Goal: Task Accomplishment & Management: Manage account settings

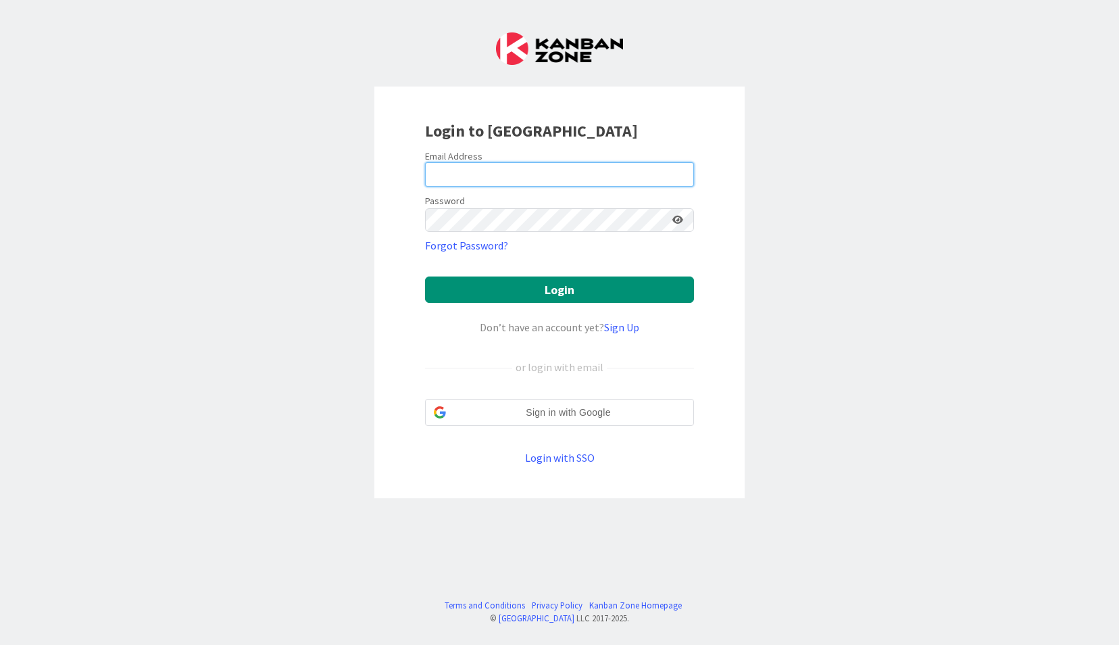
type input "[EMAIL_ADDRESS][DOMAIN_NAME]"
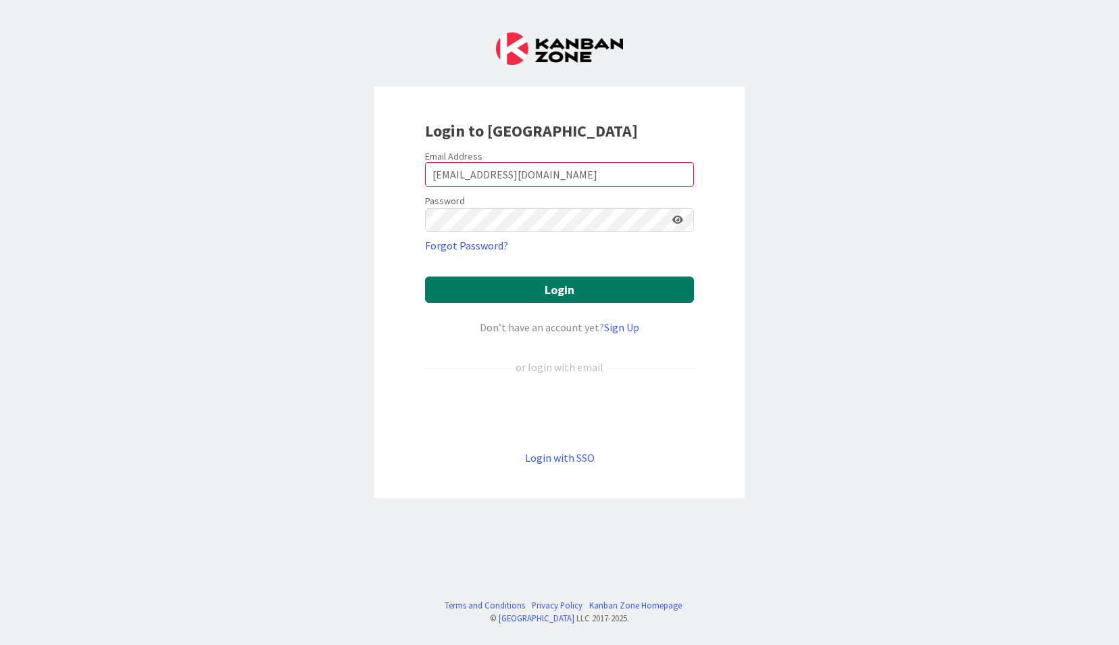
click at [473, 279] on button "Login" at bounding box center [559, 289] width 269 height 26
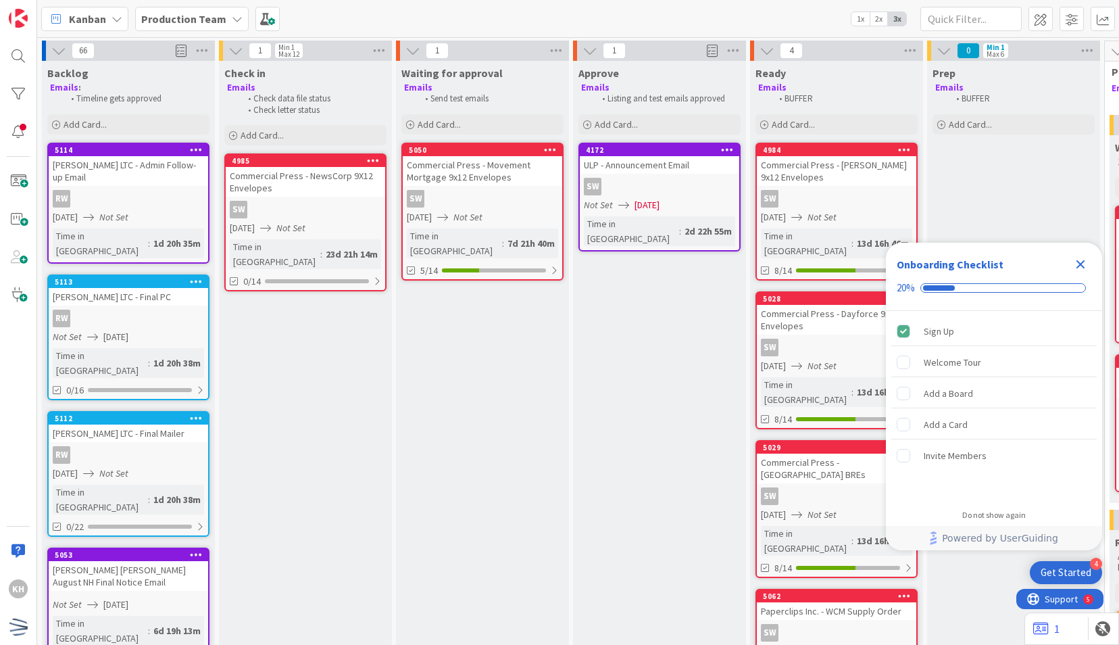
click at [1075, 268] on icon "Close Checklist" at bounding box center [1080, 264] width 16 height 16
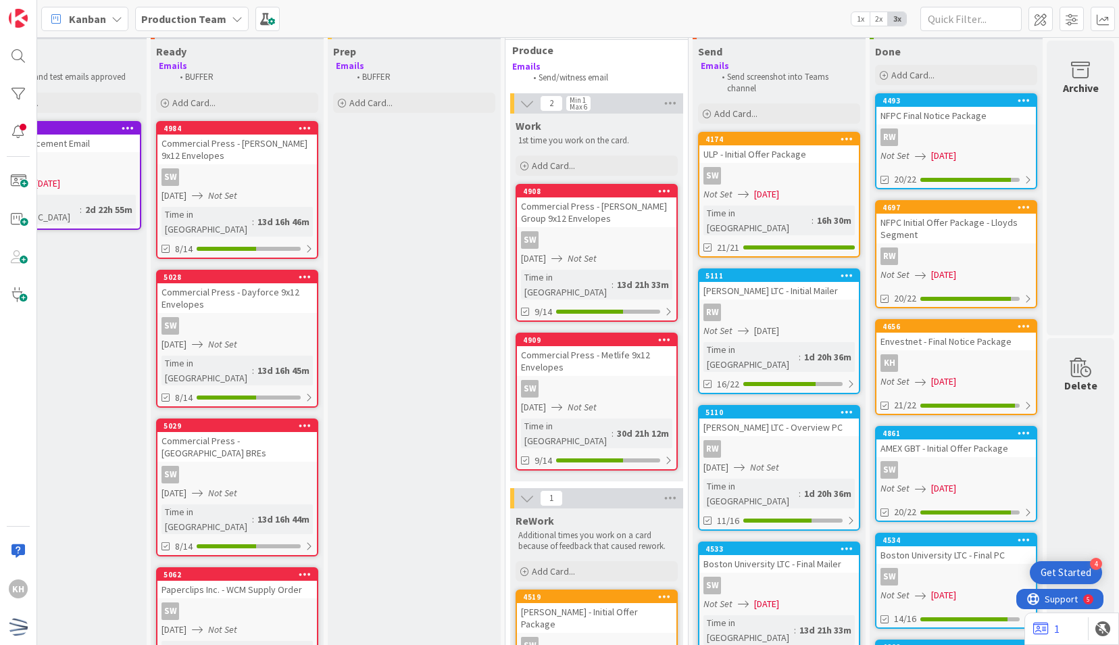
scroll to position [21, 609]
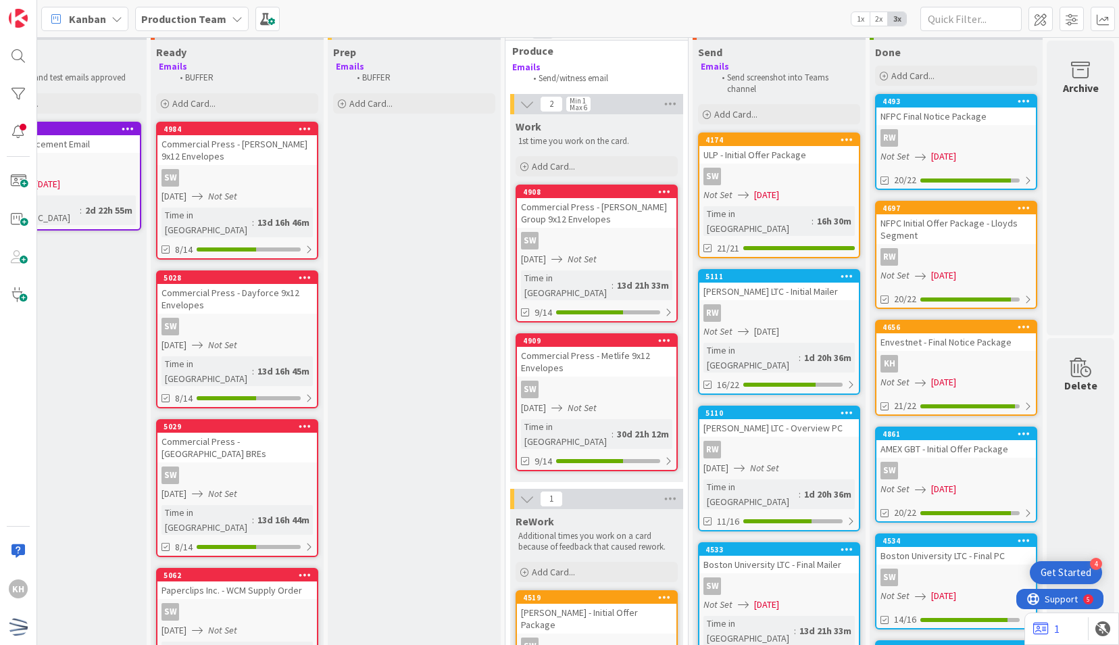
click at [822, 304] on div "RW" at bounding box center [778, 313] width 159 height 18
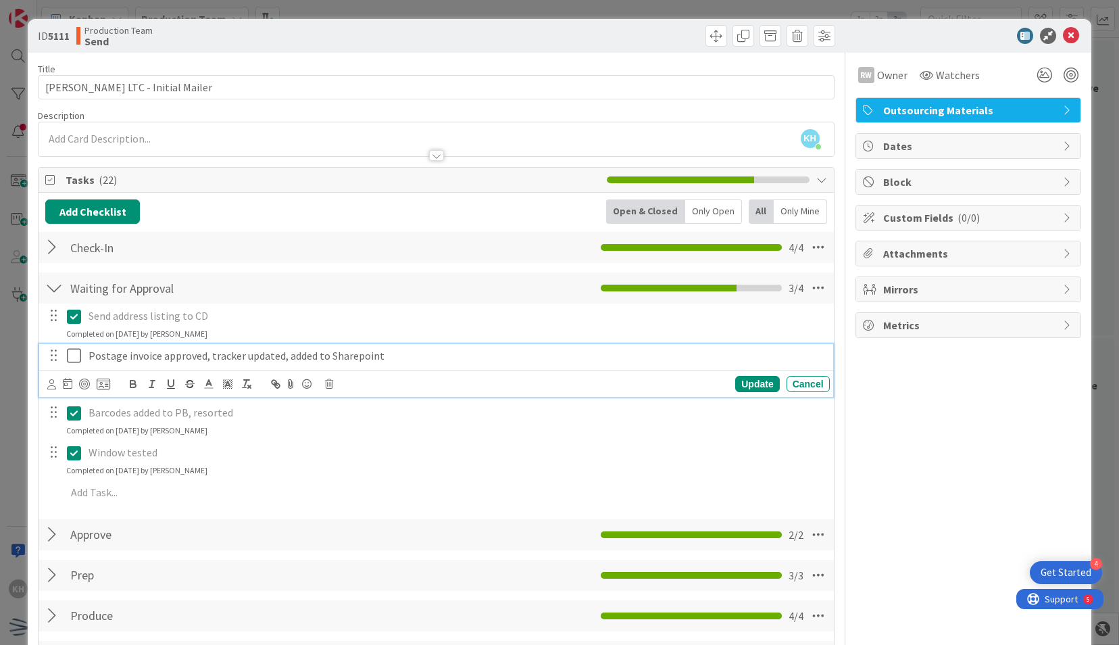
click at [76, 350] on icon at bounding box center [74, 355] width 14 height 16
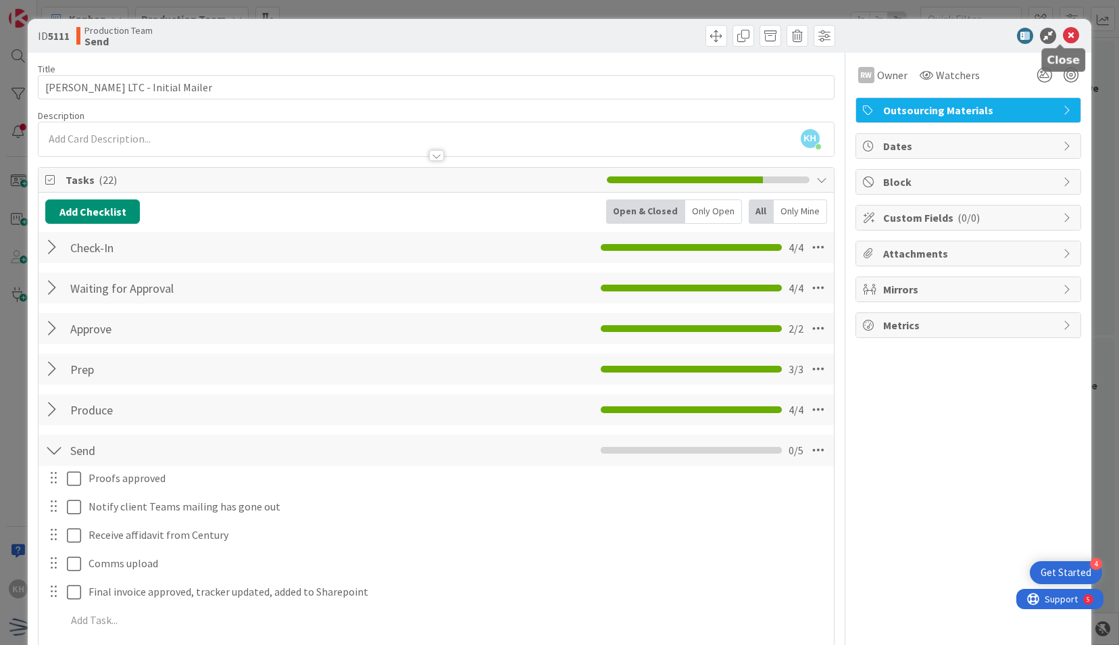
click at [1063, 30] on icon at bounding box center [1071, 36] width 16 height 16
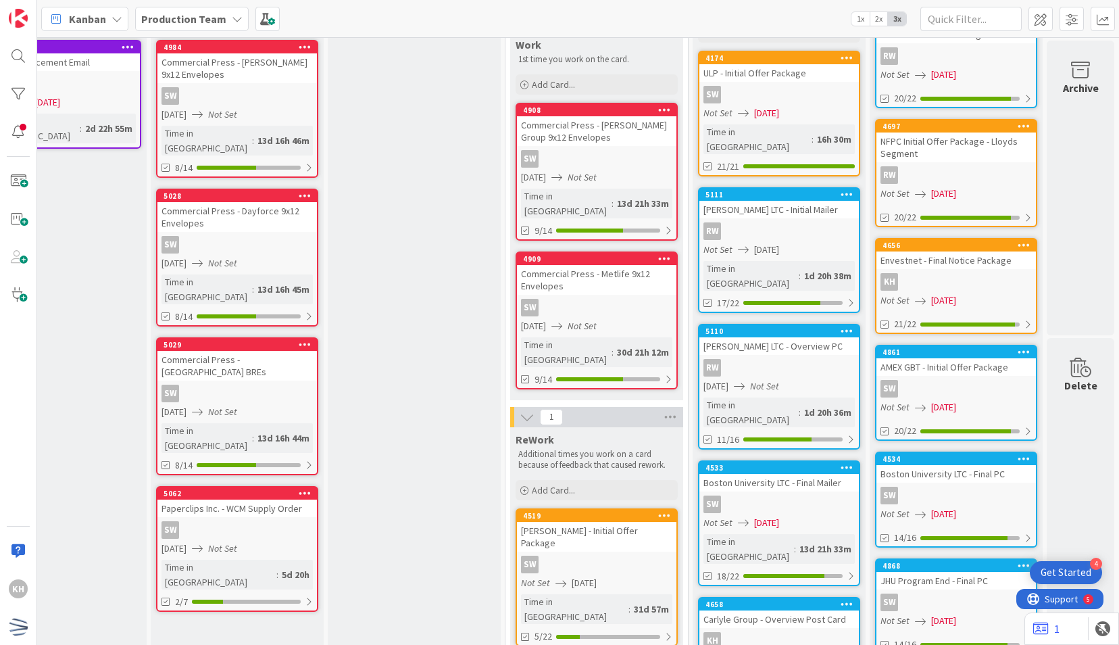
scroll to position [107, 609]
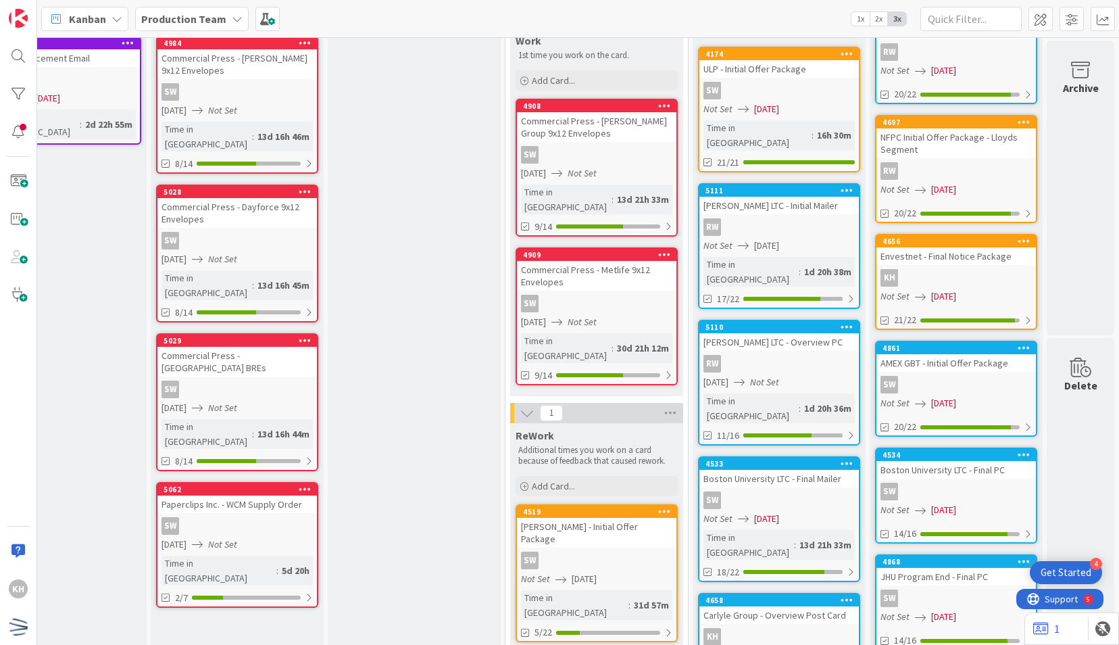
click at [755, 628] on div "KH" at bounding box center [778, 637] width 159 height 18
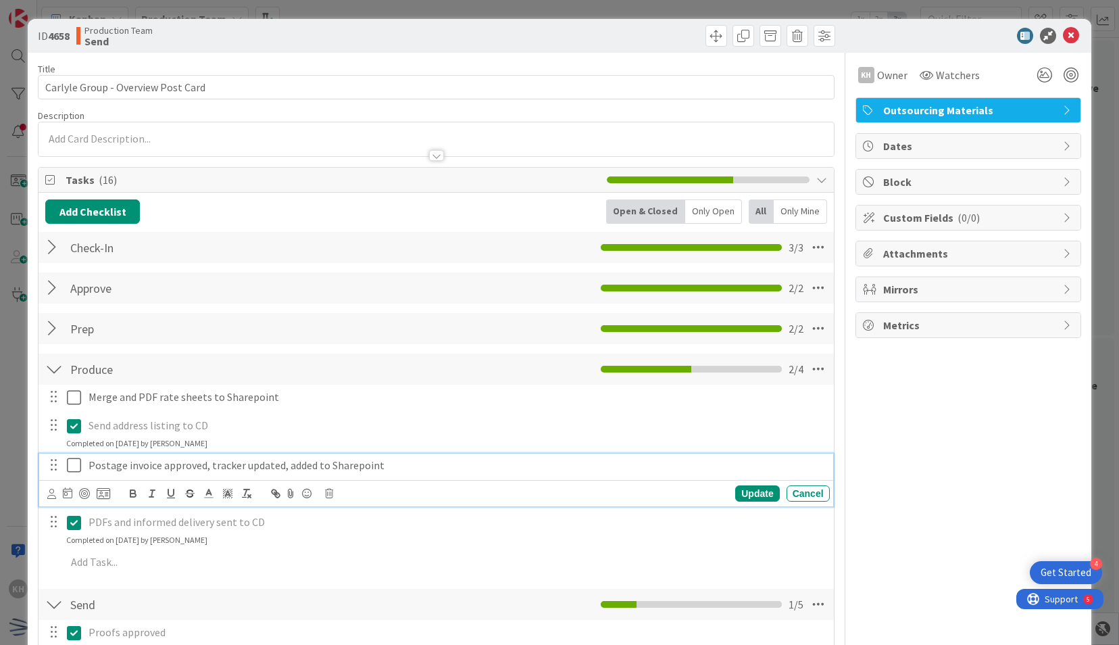
click at [68, 459] on icon at bounding box center [74, 465] width 14 height 16
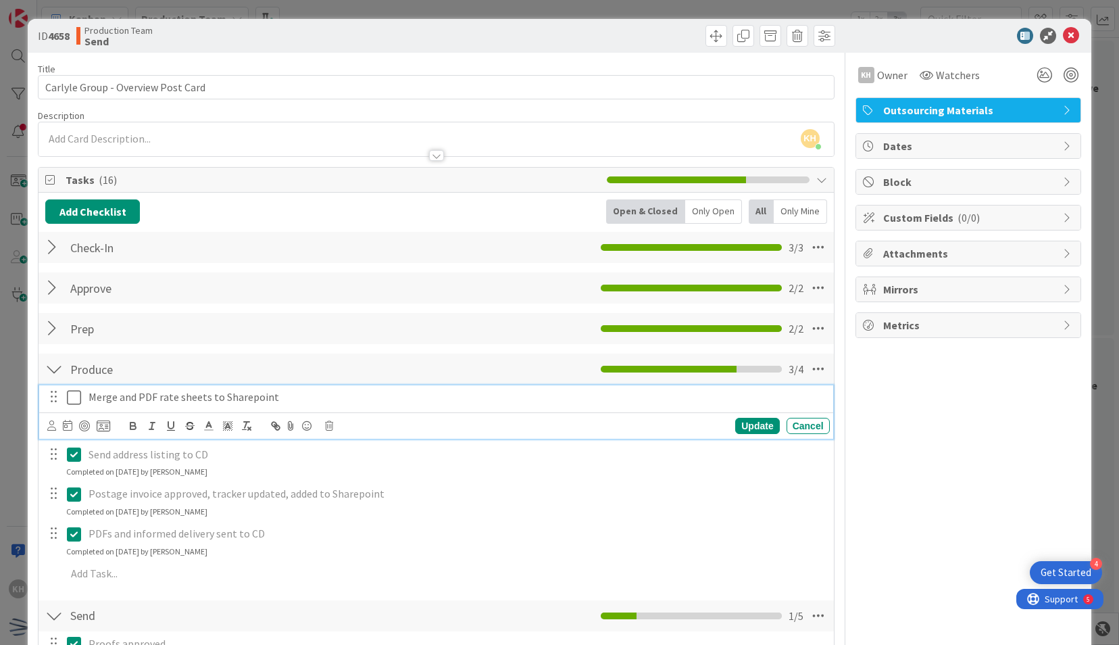
click at [70, 393] on icon at bounding box center [74, 397] width 14 height 16
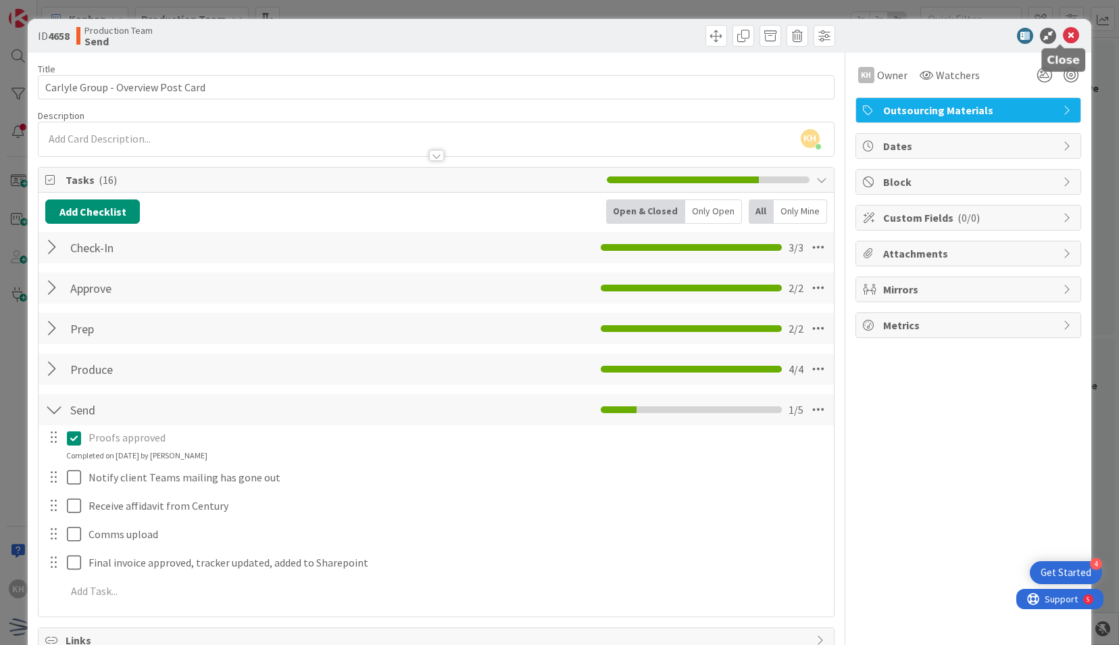
click at [1068, 36] on icon at bounding box center [1071, 36] width 16 height 16
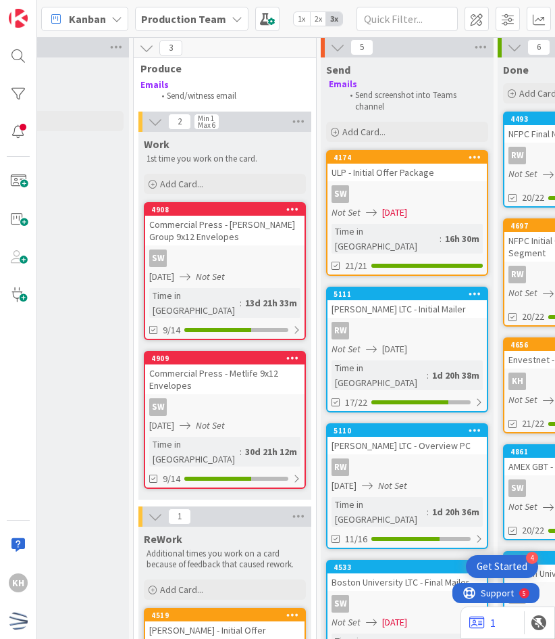
scroll to position [3, 961]
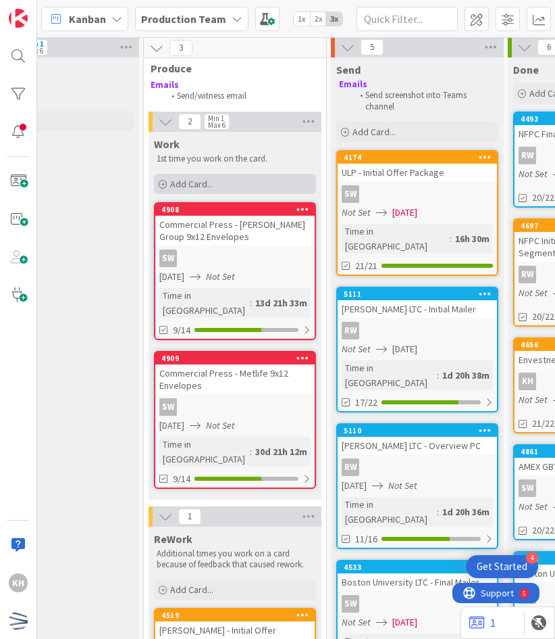
click at [236, 180] on div "Add Card..." at bounding box center [235, 184] width 162 height 20
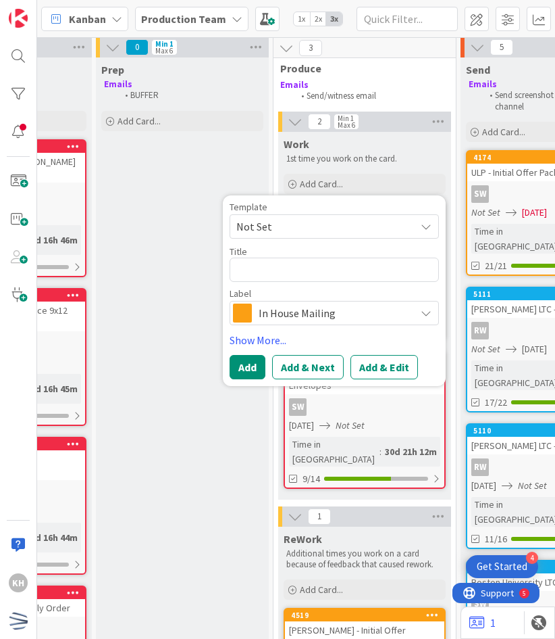
scroll to position [3, 755]
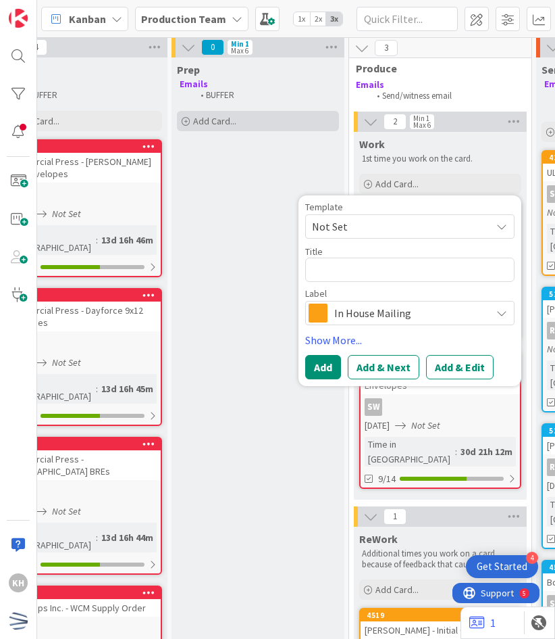
click at [222, 121] on span "Add Card..." at bounding box center [214, 121] width 43 height 12
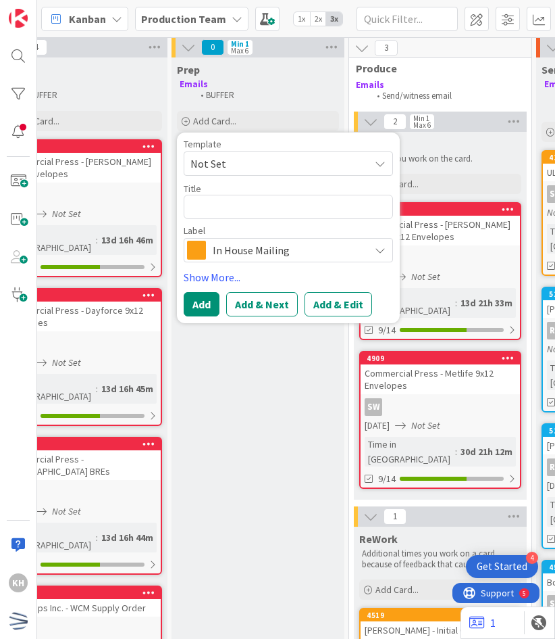
click at [245, 156] on span "Not Set" at bounding box center [275, 164] width 169 height 18
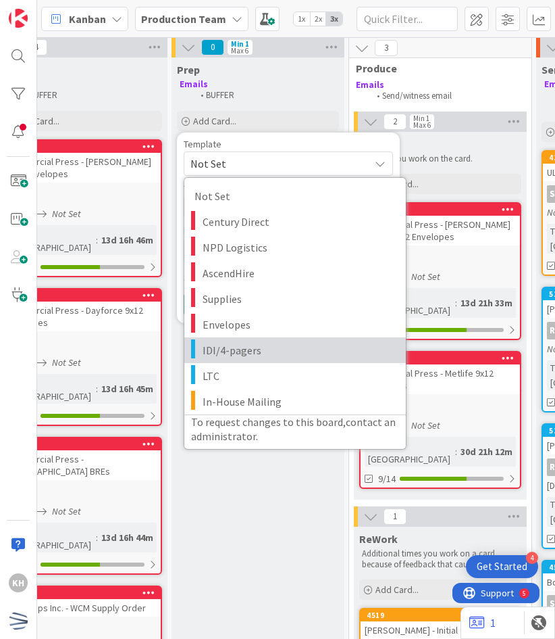
click at [234, 347] on span "IDI/4-pagers" at bounding box center [299, 350] width 193 height 18
type textarea "x"
type textarea "IDI/4-pagers"
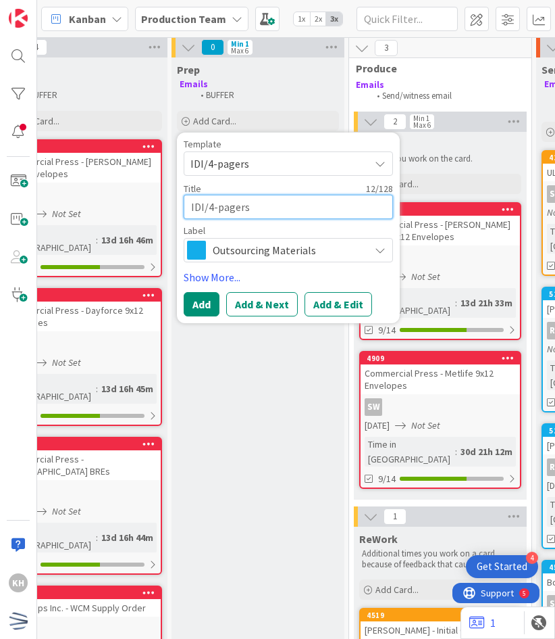
click at [233, 206] on textarea "IDI/4-pagers" at bounding box center [288, 207] width 209 height 24
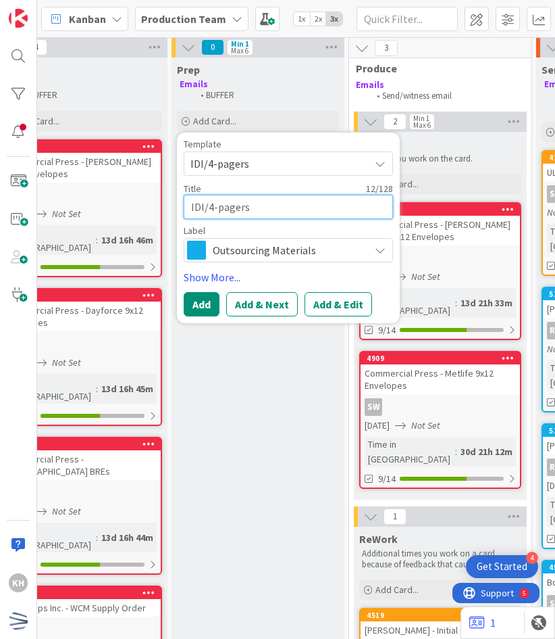
click at [233, 206] on textarea "IDI/4-pagers" at bounding box center [288, 207] width 209 height 24
type textarea "x"
type textarea "W"
type textarea "x"
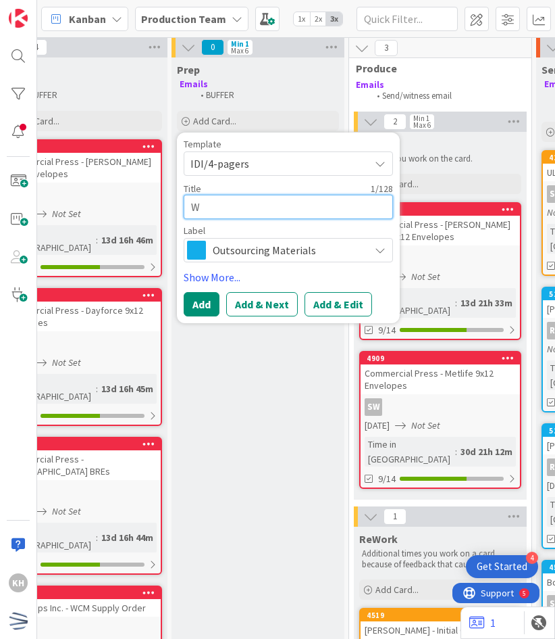
type textarea "WX"
type textarea "x"
type textarea "W"
type textarea "x"
type textarea "WC"
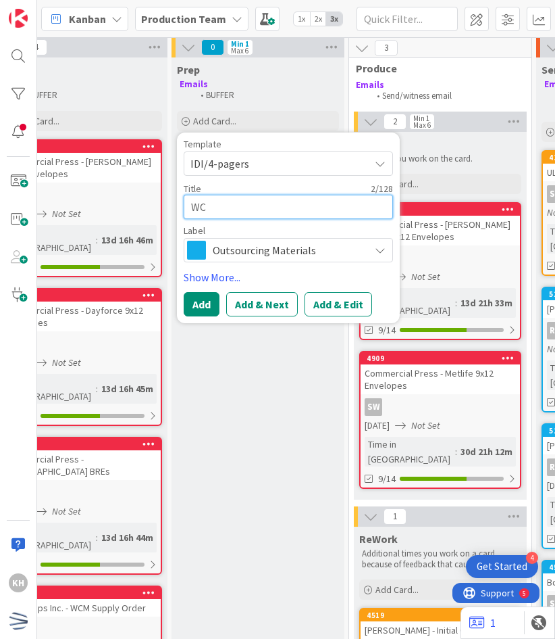
type textarea "x"
type textarea "WCM"
type textarea "x"
type textarea "WCM"
type textarea "x"
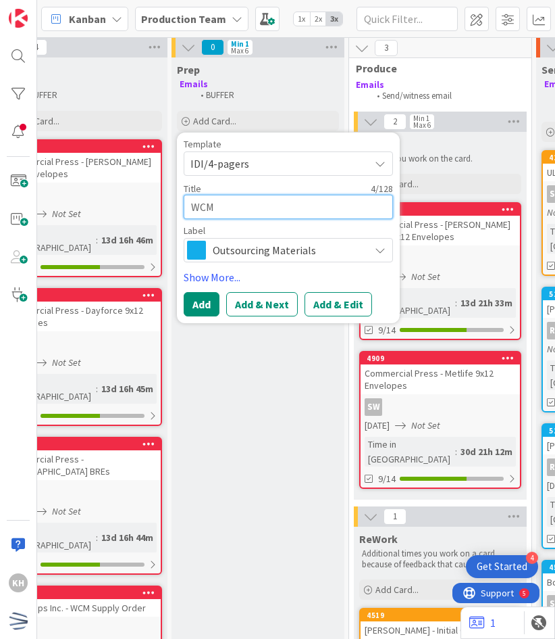
type textarea "WCM"
type textarea "x"
type textarea "WC"
type textarea "x"
type textarea "W"
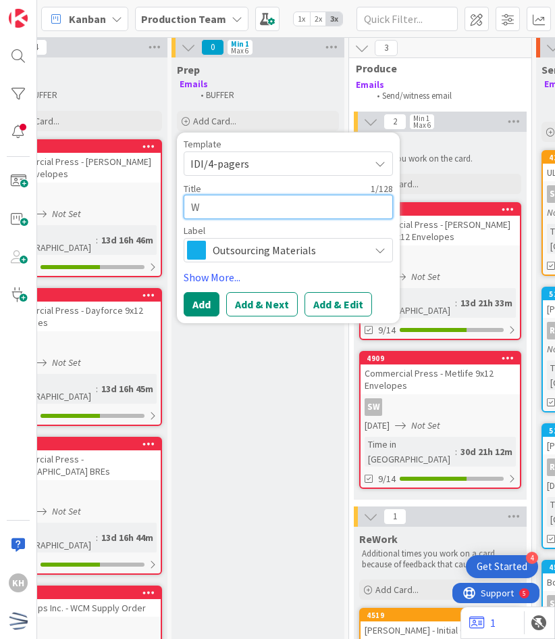
type textarea "x"
type textarea "We"
type textarea "x"
type textarea "Wei"
type textarea "x"
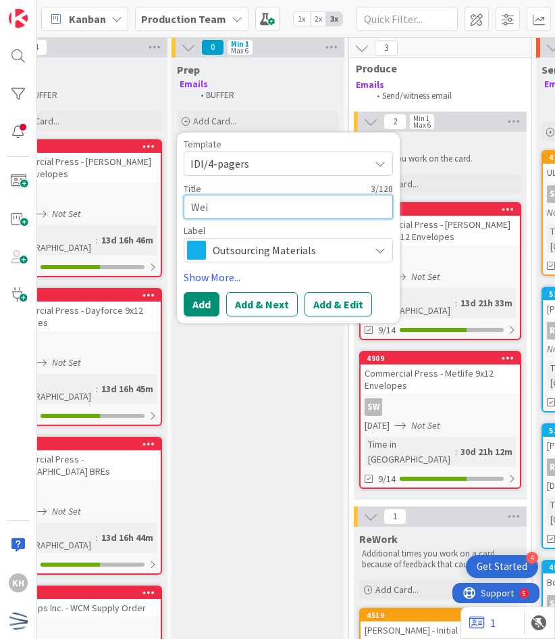
type textarea "[PERSON_NAME]"
type textarea "x"
type textarea "[PERSON_NAME]"
type textarea "x"
type textarea "Weil C"
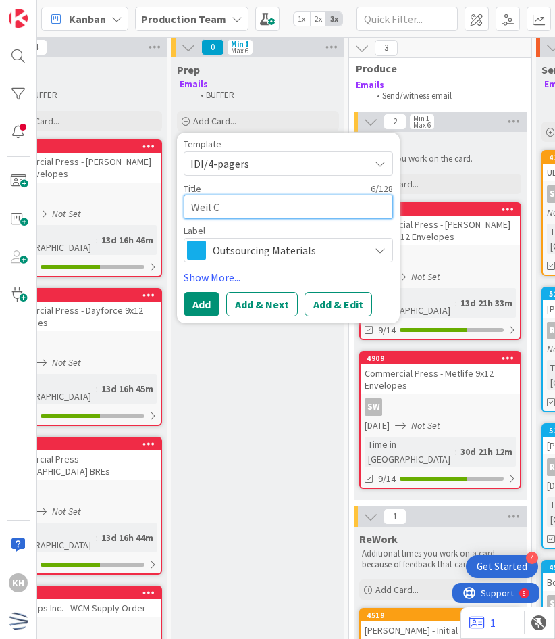
type textarea "x"
type textarea "Weil Co"
type textarea "x"
type textarea "Weil Cor"
type textarea "x"
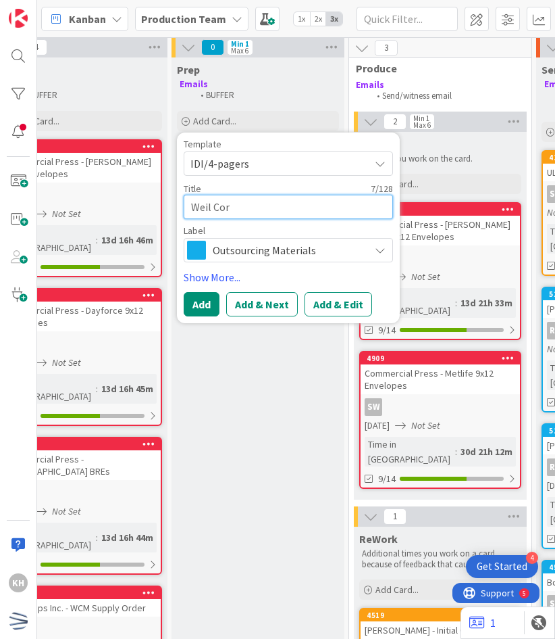
type textarea "Weil Corn"
type textarea "x"
type textarea "Weil Corne"
type textarea "x"
type textarea "[PERSON_NAME]"
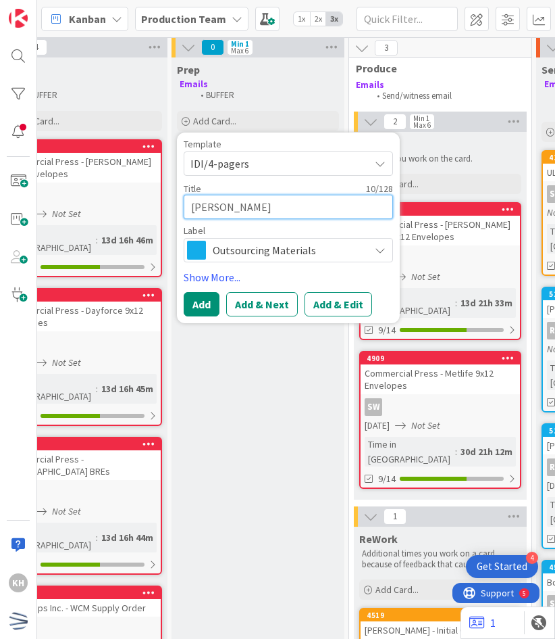
type textarea "x"
type textarea "[PERSON_NAME]"
type textarea "x"
type textarea "[PERSON_NAME]"
type textarea "x"
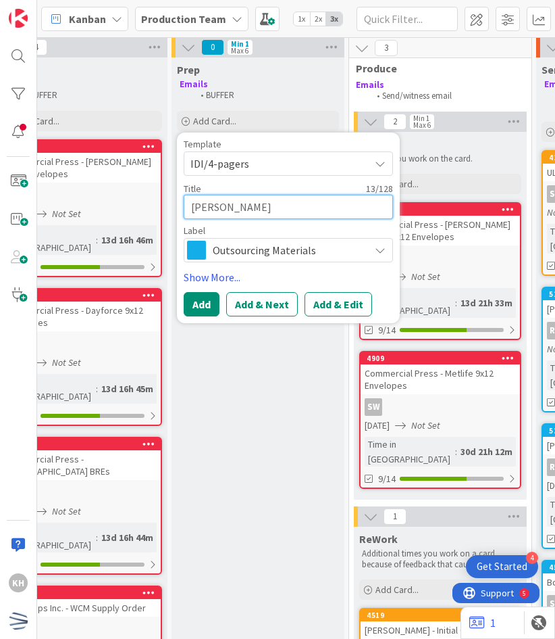
type textarea "[PERSON_NAME] I"
type textarea "x"
type textarea "[PERSON_NAME]"
type textarea "x"
type textarea "[PERSON_NAME] -"
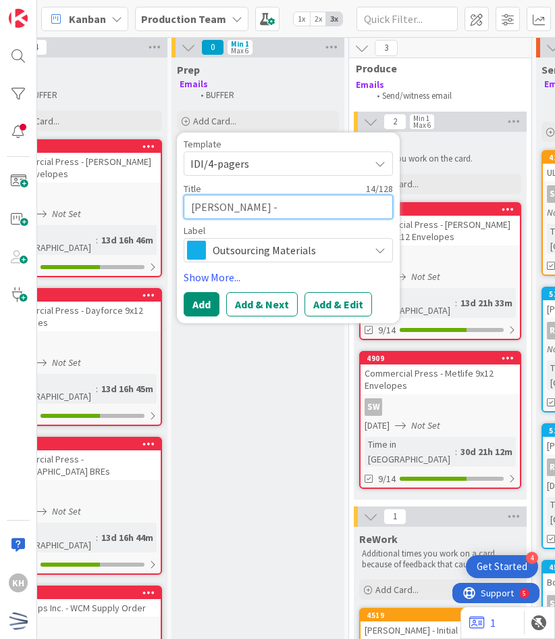
type textarea "x"
type textarea "[PERSON_NAME] -"
type textarea "x"
type textarea "[PERSON_NAME] - i"
type textarea "x"
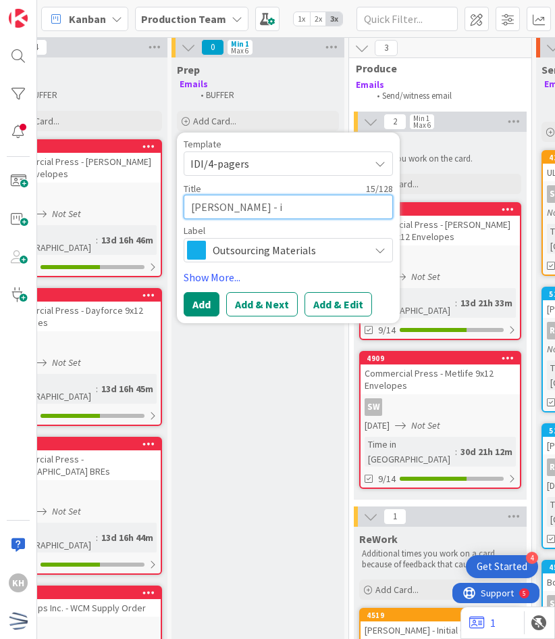
type textarea "[PERSON_NAME] - iN"
type textarea "x"
type textarea "[PERSON_NAME] - iNI"
type textarea "x"
type textarea "[PERSON_NAME] - iNIT"
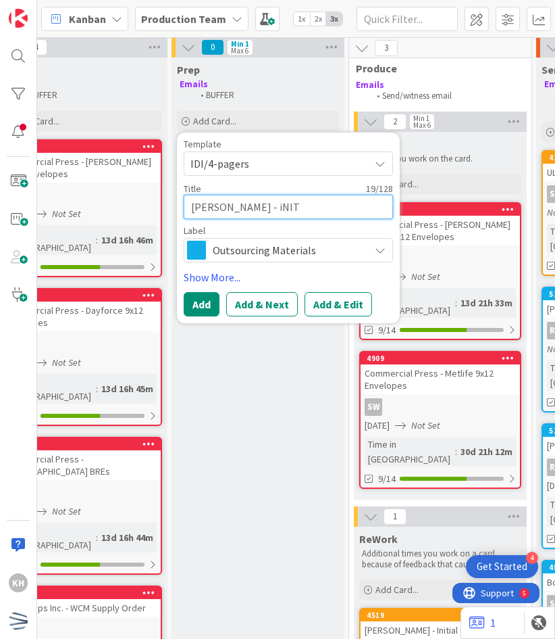
type textarea "x"
type textarea "[PERSON_NAME] - iNITI"
type textarea "x"
type textarea "[PERSON_NAME] - iNITIA"
type textarea "x"
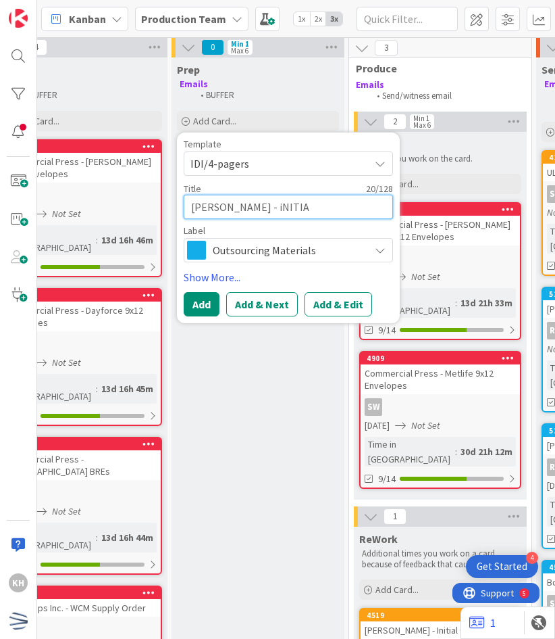
type textarea "[PERSON_NAME] - iNITIAL"
type textarea "x"
type textarea "[PERSON_NAME] - iNITIA"
type textarea "x"
type textarea "[PERSON_NAME] - iNITI"
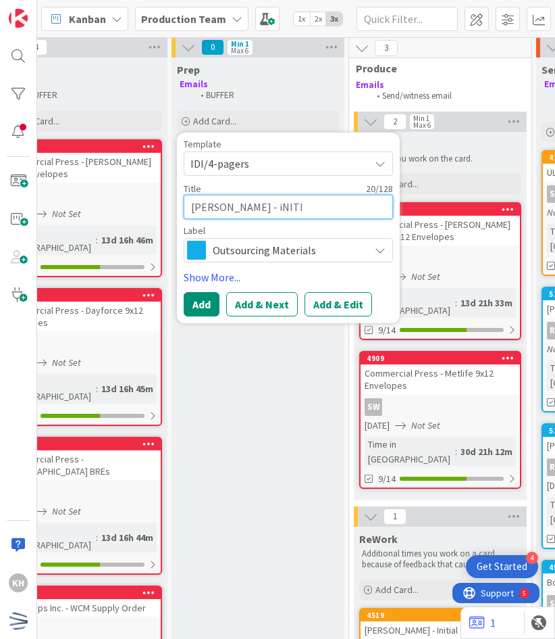
type textarea "x"
type textarea "[PERSON_NAME] - iNIT"
type textarea "x"
type textarea "[PERSON_NAME] - iNI"
type textarea "x"
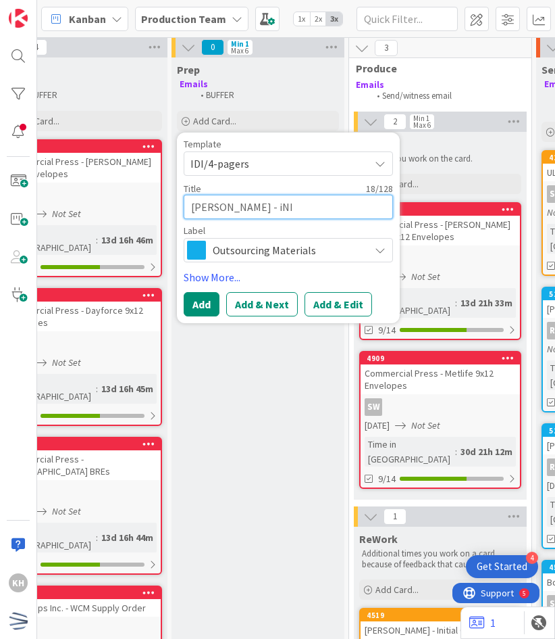
type textarea "[PERSON_NAME] - iN"
type textarea "x"
type textarea "[PERSON_NAME] - i"
type textarea "x"
type textarea "[PERSON_NAME] -"
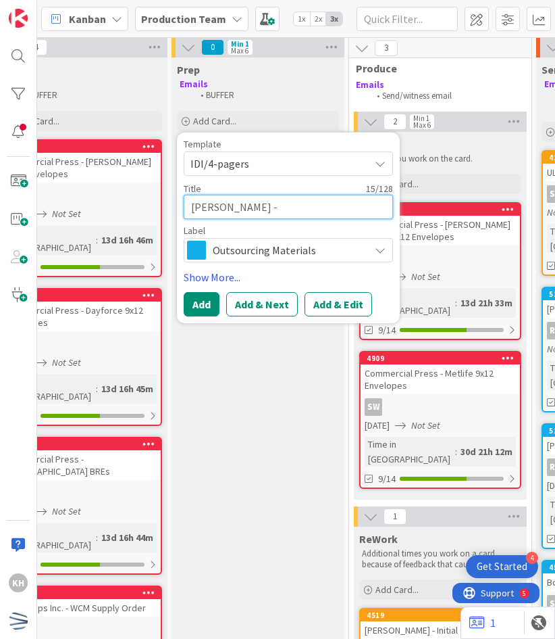
type textarea "x"
type textarea "[PERSON_NAME] - I"
type textarea "x"
type textarea "[PERSON_NAME] - In"
type textarea "x"
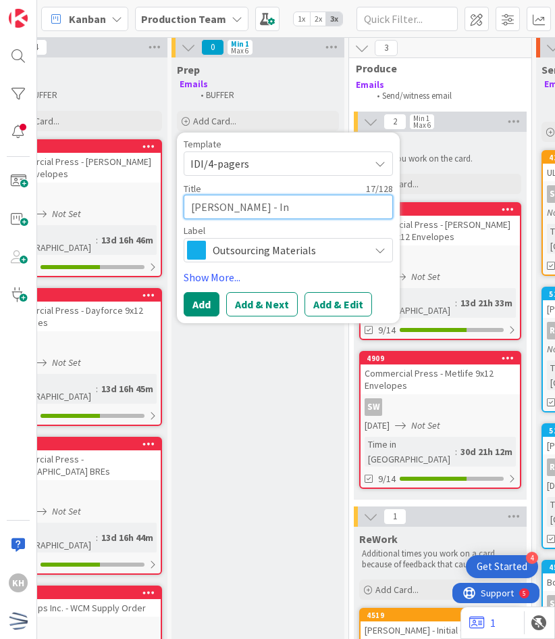
type textarea "[PERSON_NAME] - Ini"
type textarea "x"
type textarea "[PERSON_NAME] - Init"
type textarea "x"
type textarea "[PERSON_NAME] - Initi"
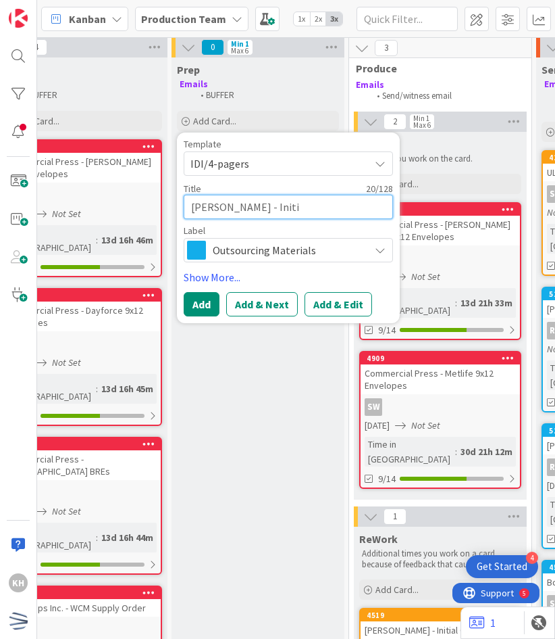
type textarea "x"
type textarea "[PERSON_NAME] - Initia"
type textarea "x"
type textarea "[PERSON_NAME] - Initial"
type textarea "x"
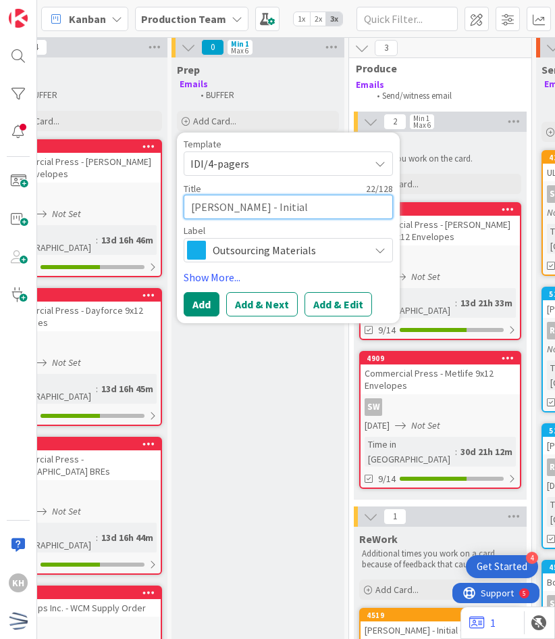
type textarea "[PERSON_NAME] - Initial"
type textarea "x"
type textarea "[PERSON_NAME] - Initial O"
type textarea "x"
type textarea "[PERSON_NAME] - Initial Of"
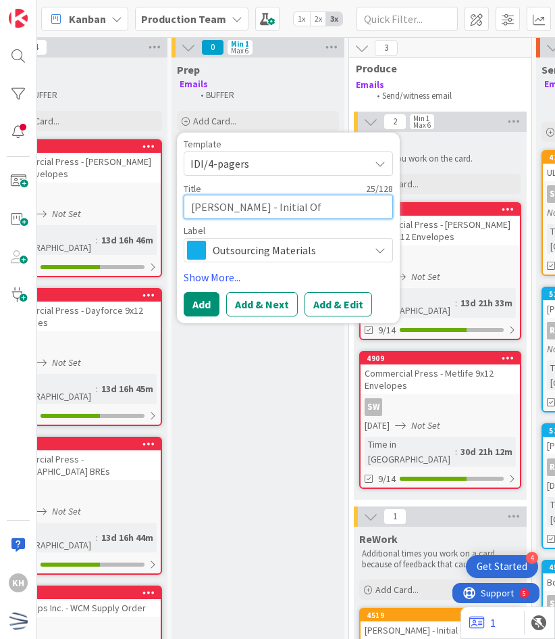
type textarea "x"
type textarea "[PERSON_NAME] - Initial Off"
type textarea "x"
type textarea "[PERSON_NAME] - Initial Offe"
type textarea "x"
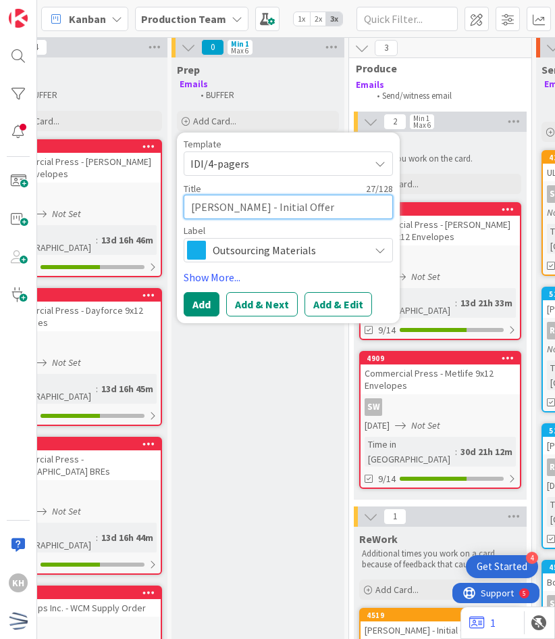
type textarea "[PERSON_NAME] - Initial Offer"
type textarea "x"
type textarea "[PERSON_NAME] - Initial Offer P"
type textarea "x"
type textarea "[PERSON_NAME] - Initial Offer Pa"
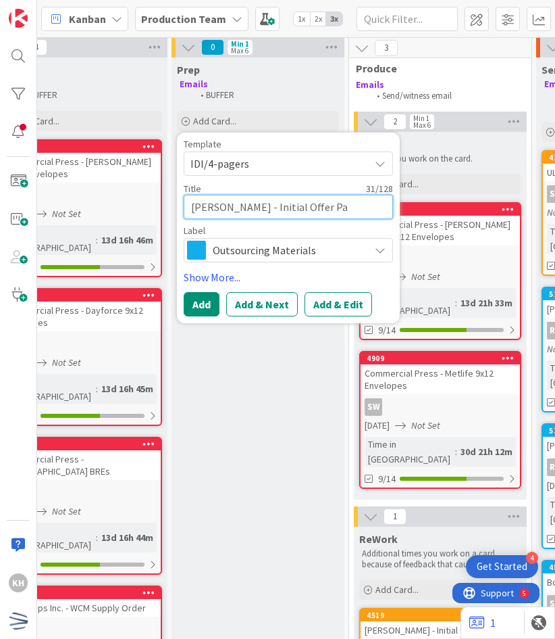
type textarea "x"
type textarea "[PERSON_NAME] - Initial Offer Pac"
type textarea "x"
type textarea "[PERSON_NAME] - Initial Offer Pack"
type textarea "x"
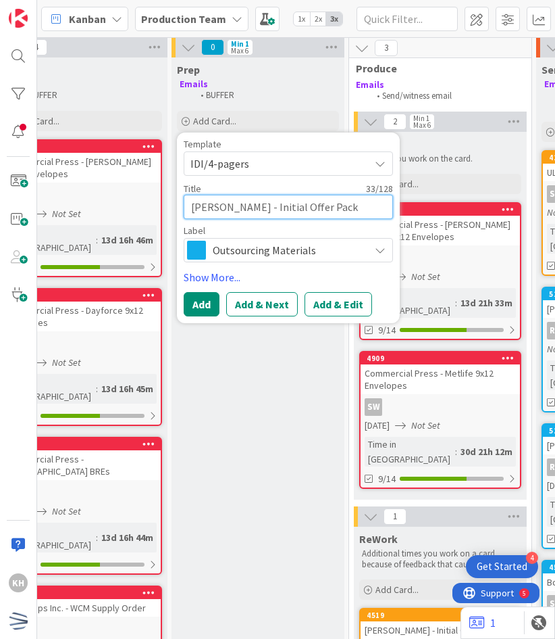
type textarea "[PERSON_NAME] - Initial Offer Packa"
type textarea "x"
type textarea "[PERSON_NAME] - Initial Offer Packag"
type textarea "x"
type textarea "[PERSON_NAME] - Initial Offer Package"
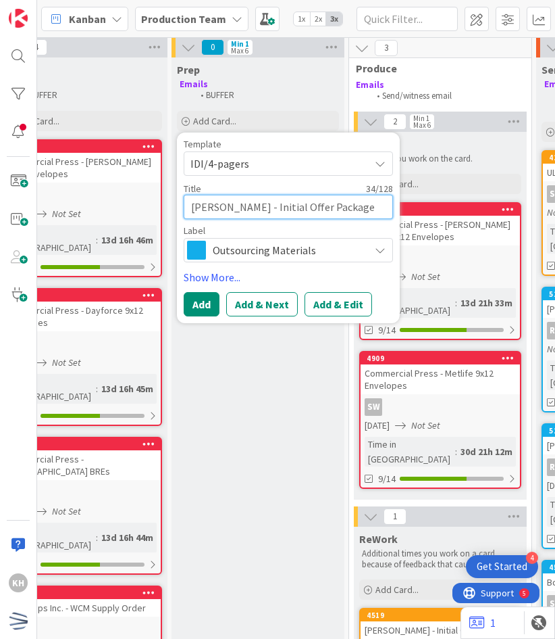
type textarea "x"
type textarea "[PERSON_NAME] - Initial Offer Package"
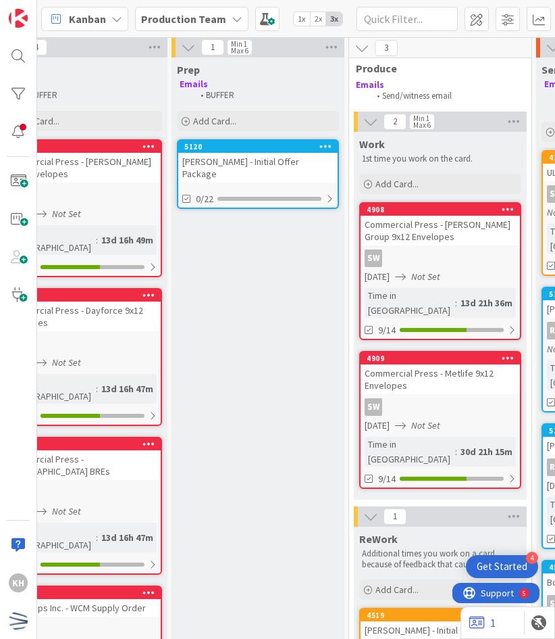
click at [296, 171] on link "5120 [PERSON_NAME] - Initial Offer Package 0/22" at bounding box center [258, 174] width 162 height 70
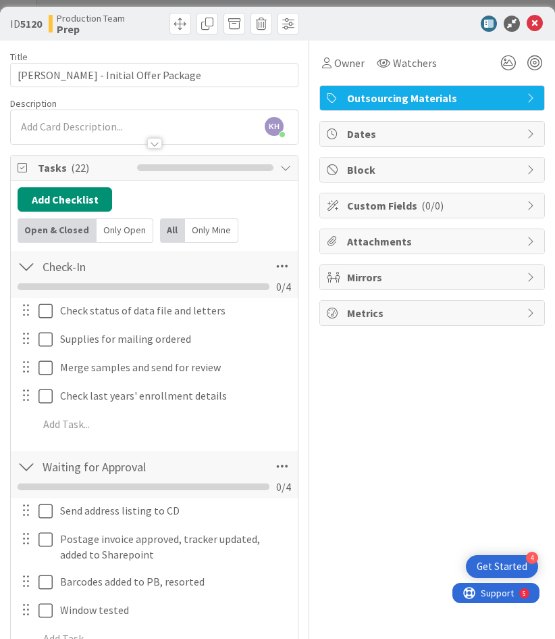
click at [367, 136] on span "Dates" at bounding box center [433, 134] width 173 height 16
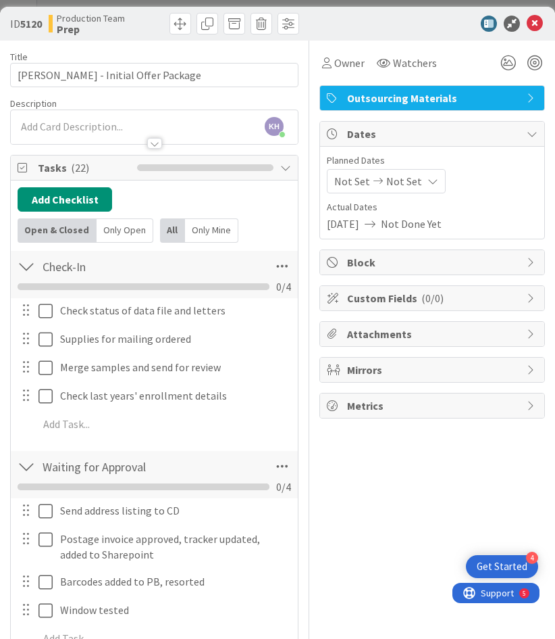
click at [393, 179] on span "Not Set" at bounding box center [405, 181] width 36 height 16
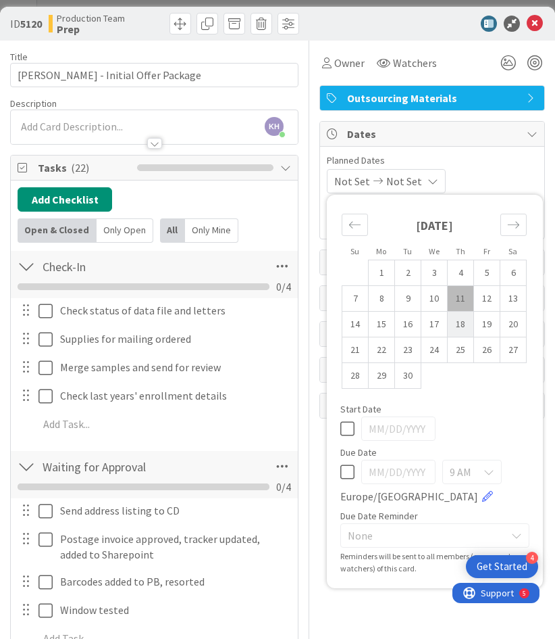
click at [448, 326] on td "18" at bounding box center [461, 324] width 26 height 26
type input "[DATE]"
click at [496, 167] on div "Planned Dates [DATE] Not Set Su Mo Tu We Th Fr Sa [DATE] 1 2 3 4 5 6 7 8 9 10 1…" at bounding box center [432, 173] width 211 height 40
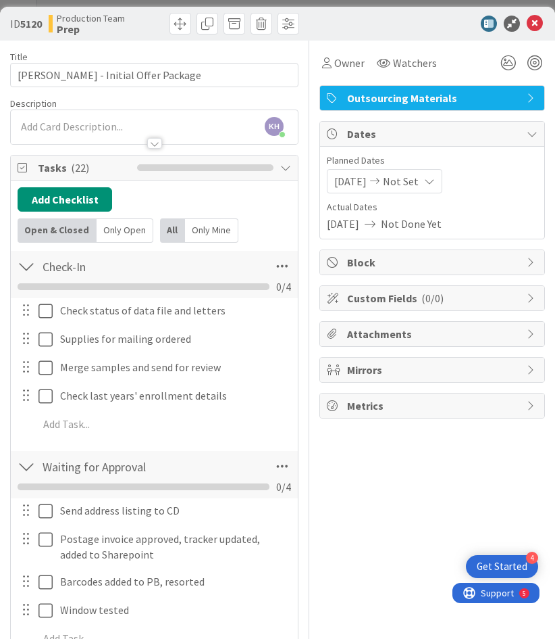
click at [357, 184] on span "[DATE]" at bounding box center [350, 181] width 32 height 16
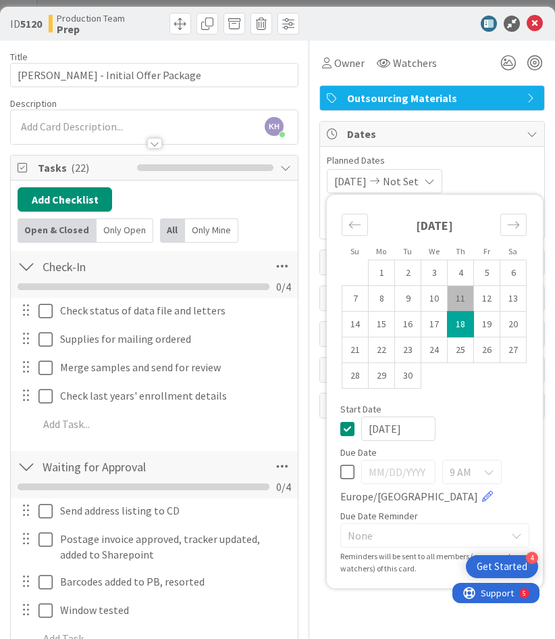
click at [451, 322] on td "18" at bounding box center [461, 324] width 26 height 26
type input "[DATE]"
click at [367, 179] on span "[DATE]" at bounding box center [350, 181] width 32 height 16
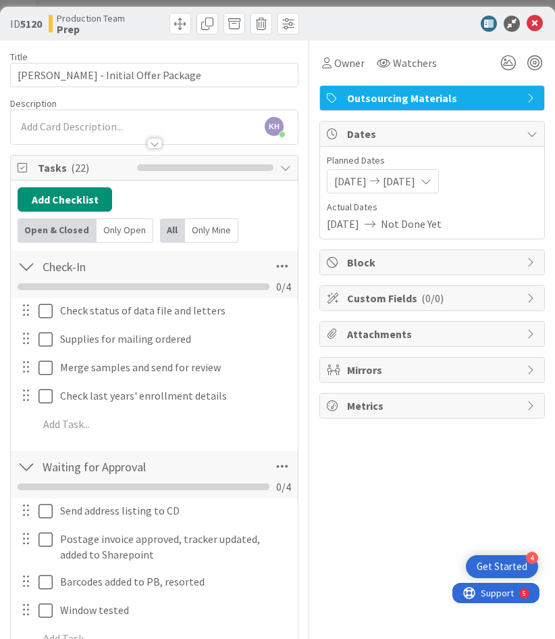
click at [367, 179] on span "[DATE]" at bounding box center [350, 181] width 32 height 16
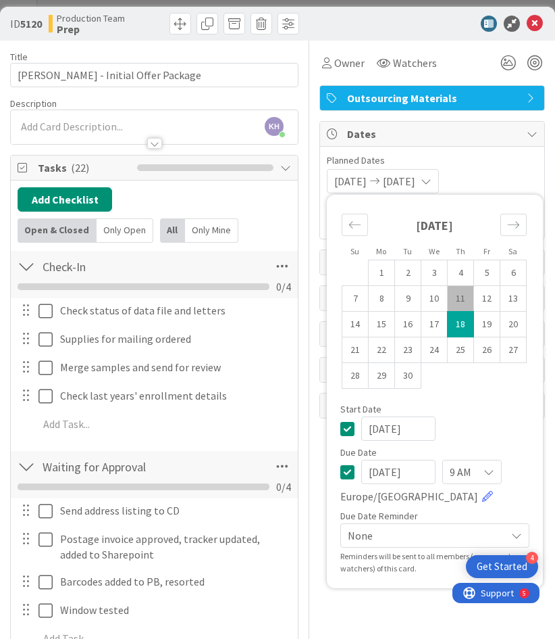
click at [367, 179] on span "[DATE]" at bounding box center [350, 181] width 32 height 16
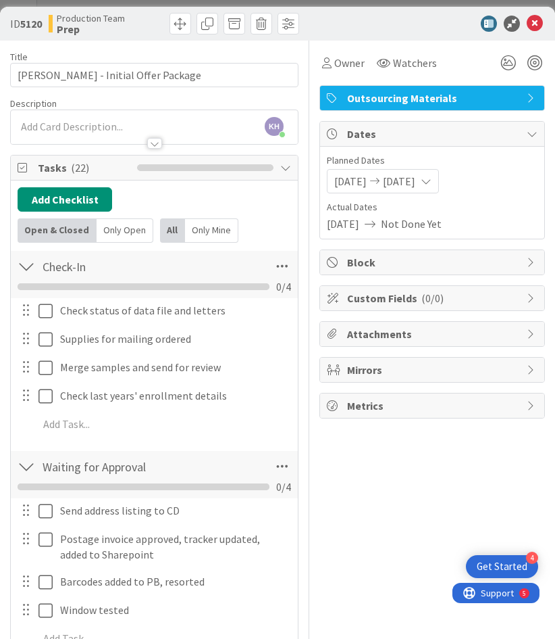
drag, startPoint x: 370, startPoint y: 179, endPoint x: 461, endPoint y: 179, distance: 90.5
click at [439, 179] on div "[DATE] [DATE]" at bounding box center [383, 181] width 112 height 24
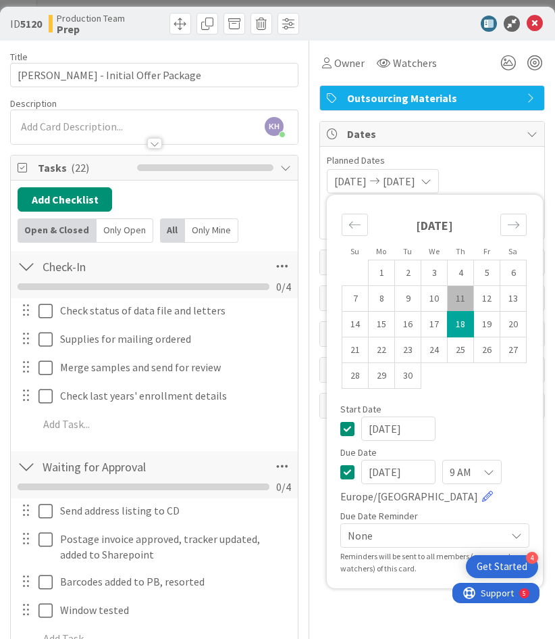
click at [357, 179] on span "[DATE]" at bounding box center [350, 181] width 32 height 16
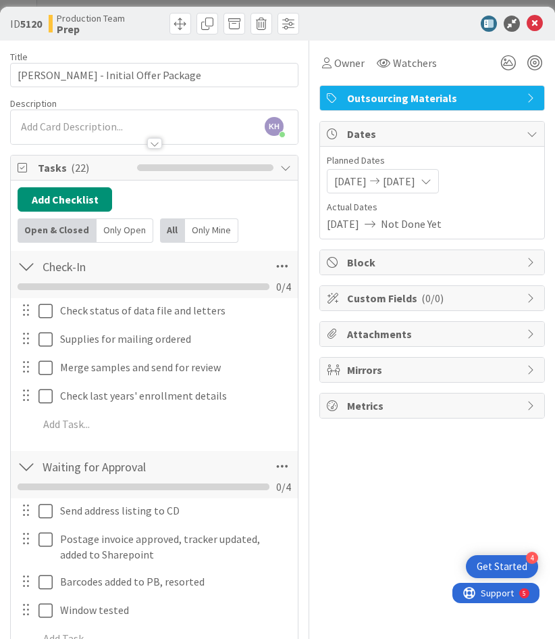
click at [357, 179] on span "[DATE]" at bounding box center [350, 181] width 32 height 16
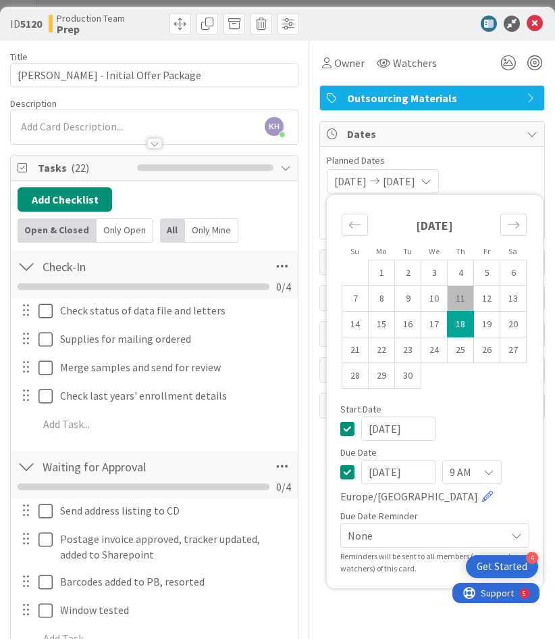
click at [341, 426] on icon at bounding box center [348, 428] width 14 height 16
click at [479, 160] on span "Planned Dates" at bounding box center [432, 160] width 211 height 14
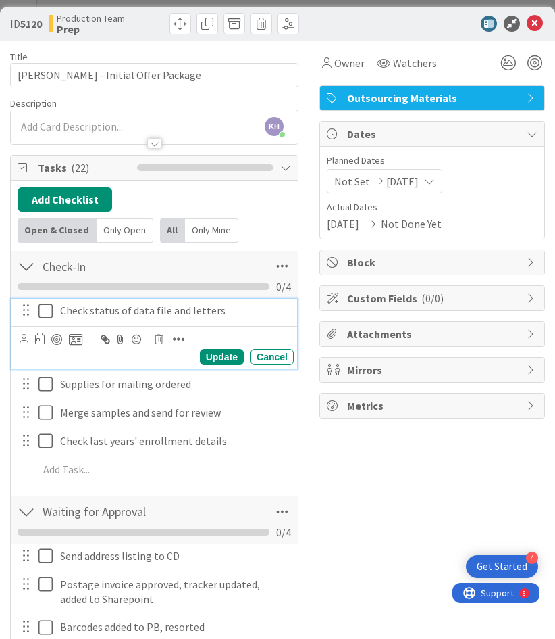
click at [45, 310] on icon at bounding box center [46, 311] width 14 height 16
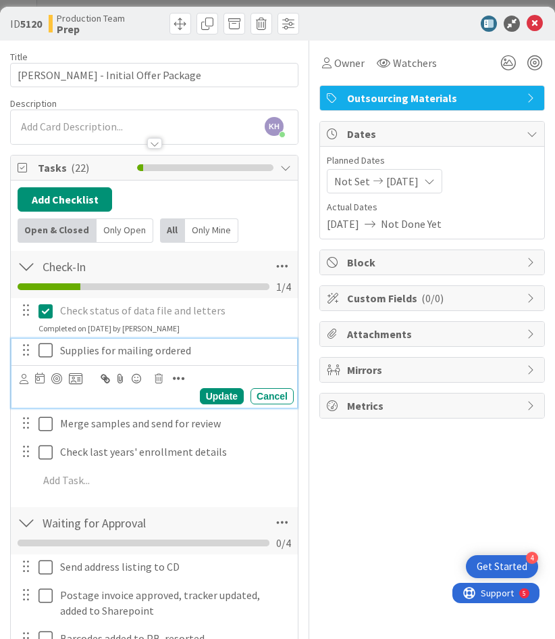
click at [47, 347] on icon at bounding box center [46, 350] width 14 height 16
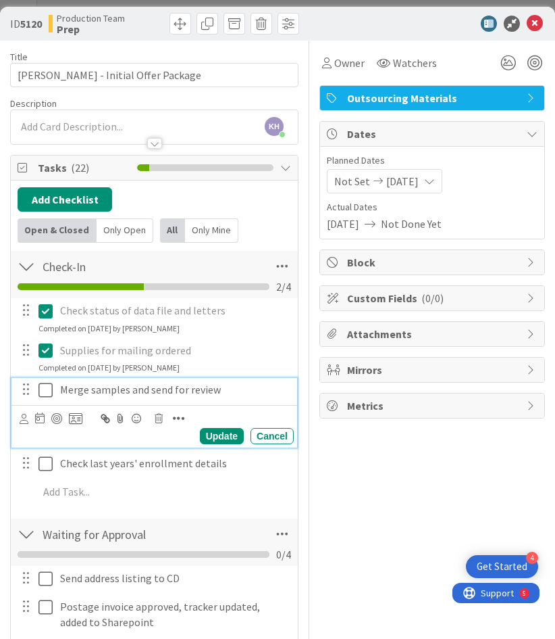
click at [47, 393] on icon at bounding box center [46, 390] width 14 height 16
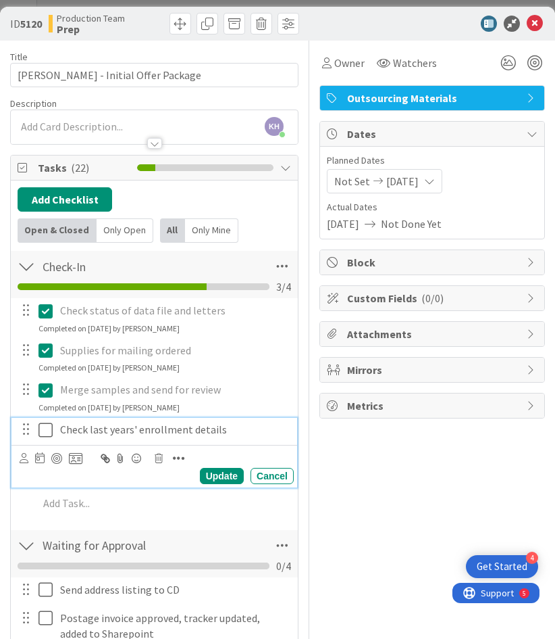
click at [45, 423] on icon at bounding box center [46, 430] width 14 height 16
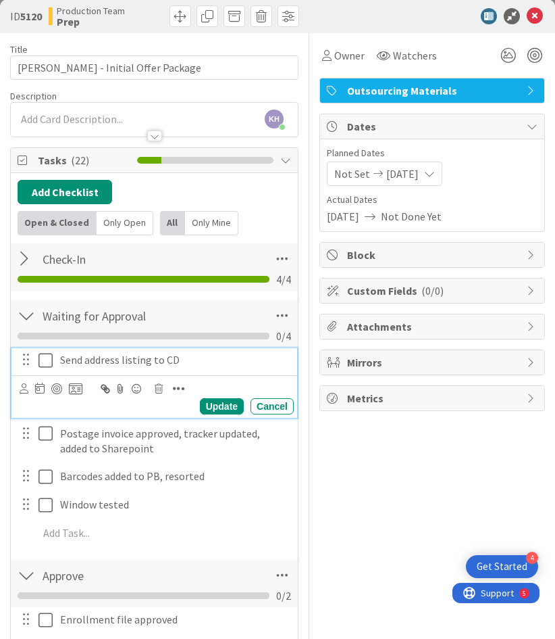
click at [41, 359] on icon at bounding box center [46, 360] width 14 height 16
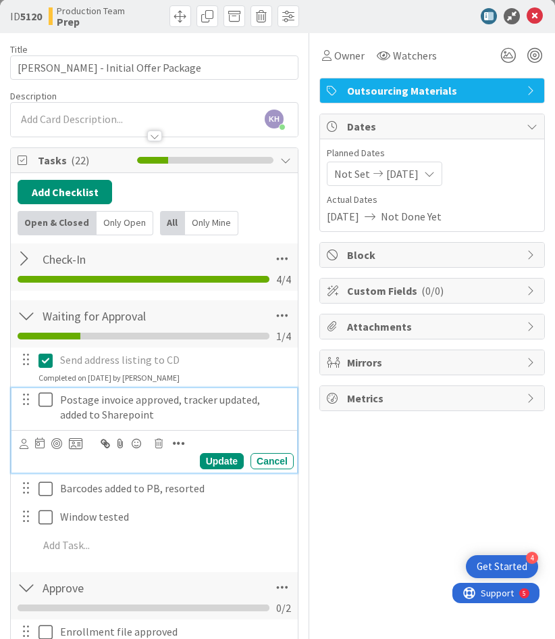
click at [42, 395] on icon at bounding box center [46, 399] width 14 height 16
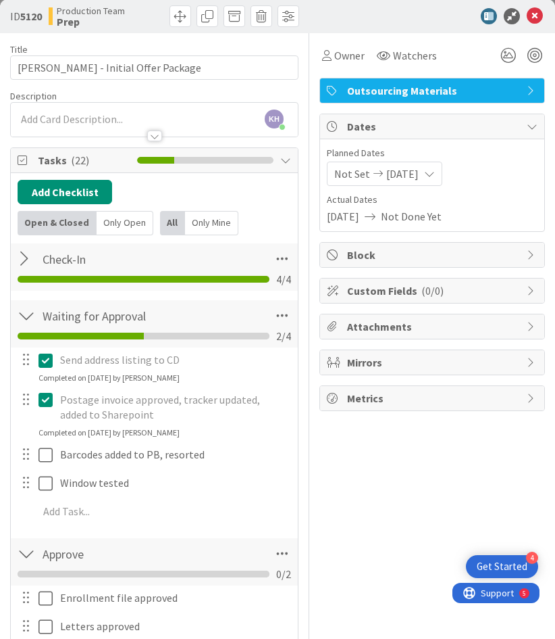
click at [51, 398] on icon at bounding box center [46, 399] width 14 height 16
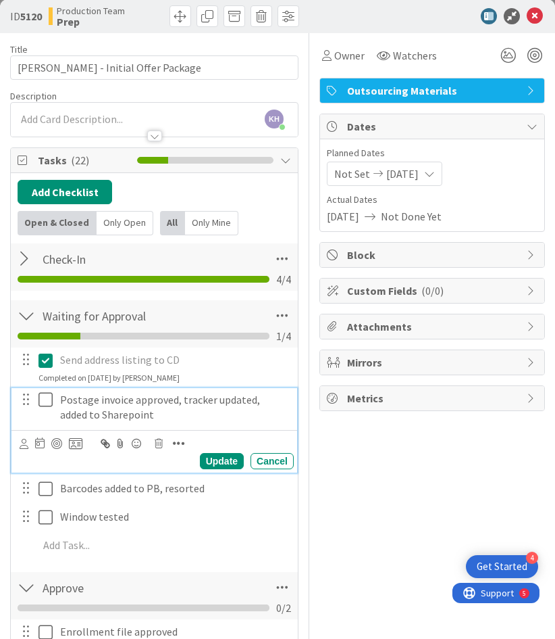
click at [49, 397] on icon at bounding box center [46, 399] width 14 height 16
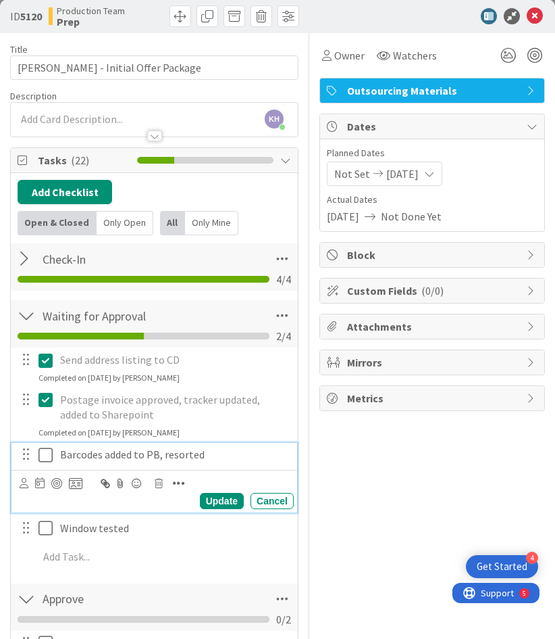
click at [47, 448] on icon at bounding box center [46, 455] width 14 height 16
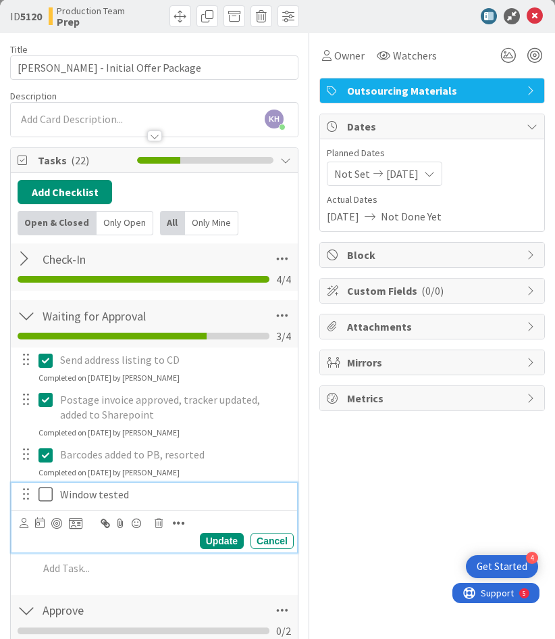
click at [53, 491] on button at bounding box center [47, 495] width 16 height 22
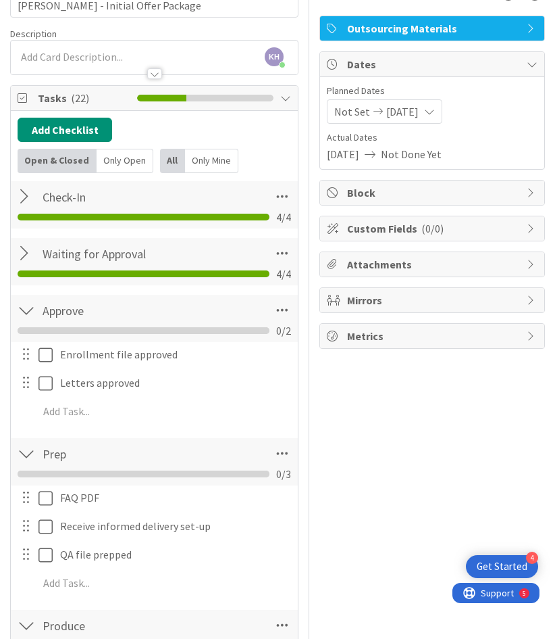
scroll to position [106, 0]
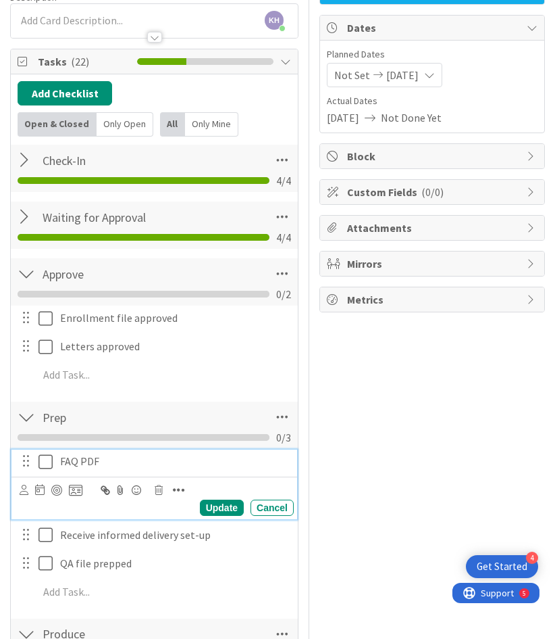
click at [50, 458] on icon at bounding box center [46, 461] width 14 height 16
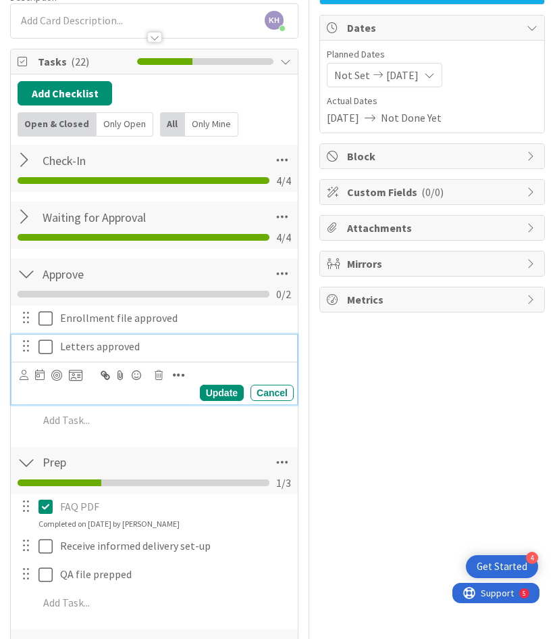
click at [45, 343] on icon at bounding box center [46, 347] width 14 height 16
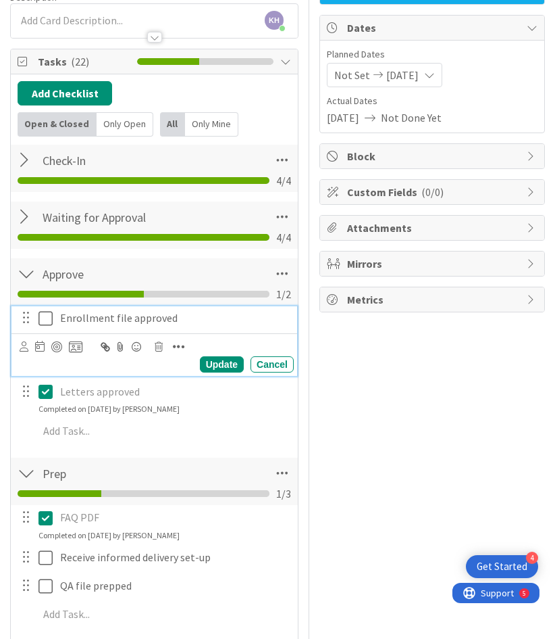
click at [49, 310] on icon at bounding box center [46, 318] width 14 height 16
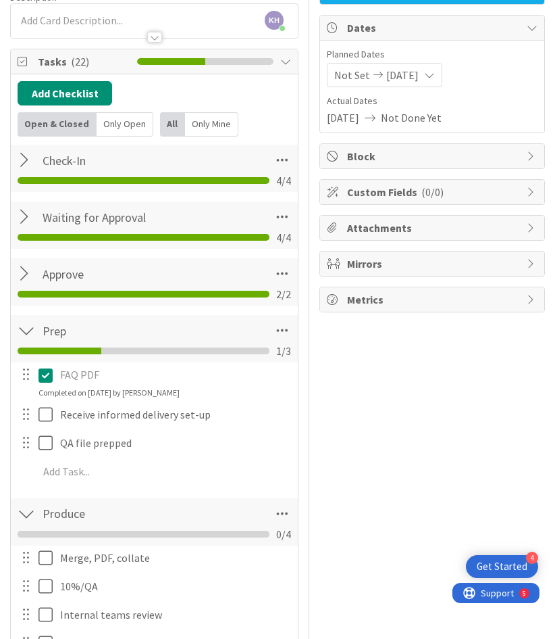
scroll to position [142, 0]
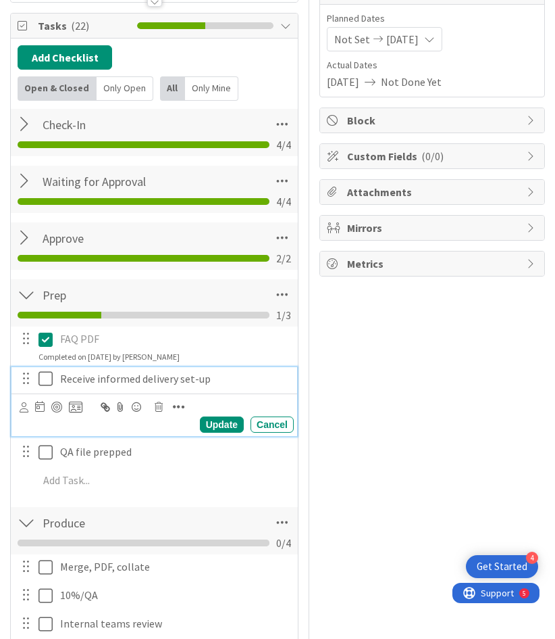
click at [45, 379] on icon at bounding box center [46, 378] width 14 height 16
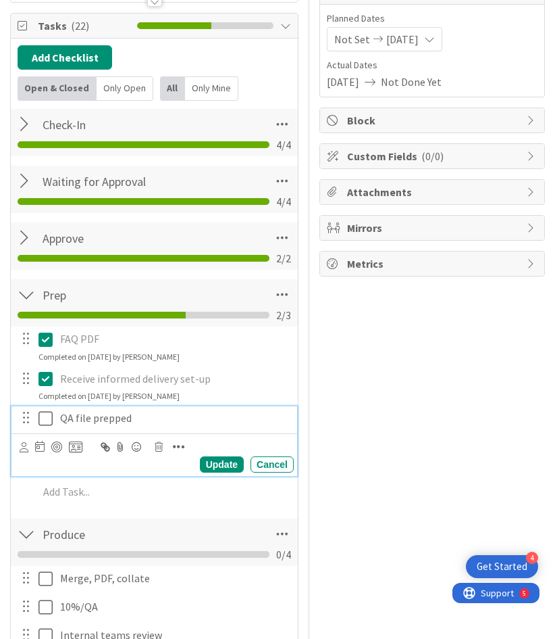
click at [49, 418] on icon at bounding box center [46, 418] width 14 height 16
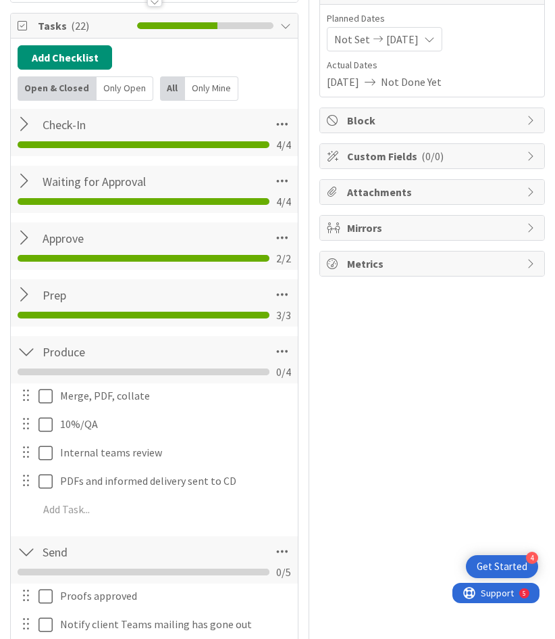
scroll to position [191, 0]
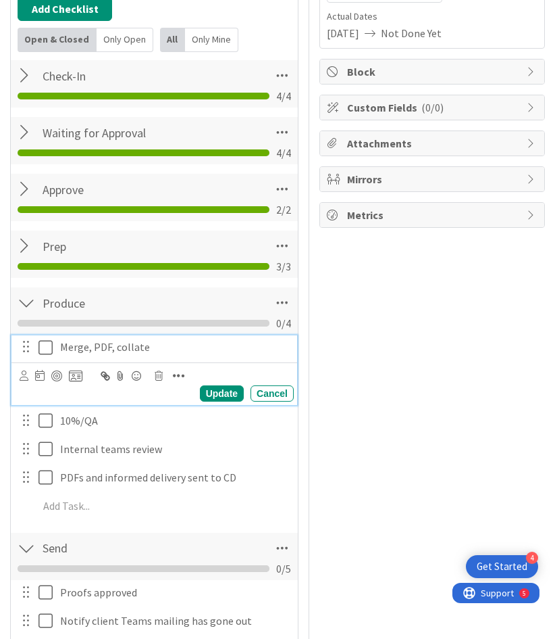
click at [49, 347] on icon at bounding box center [46, 347] width 14 height 16
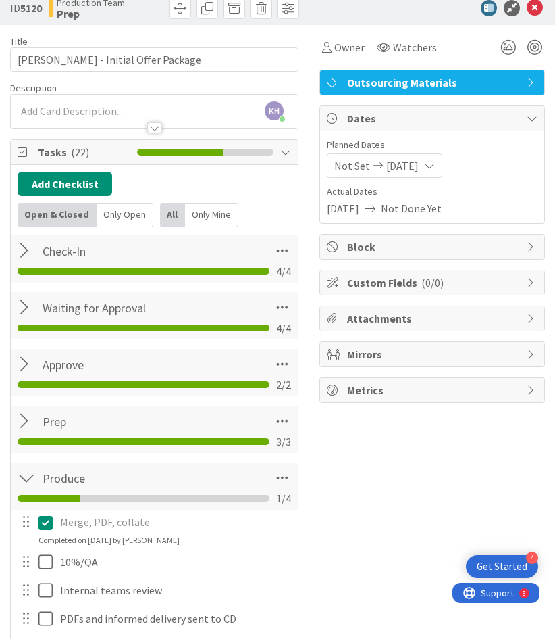
scroll to position [15, 0]
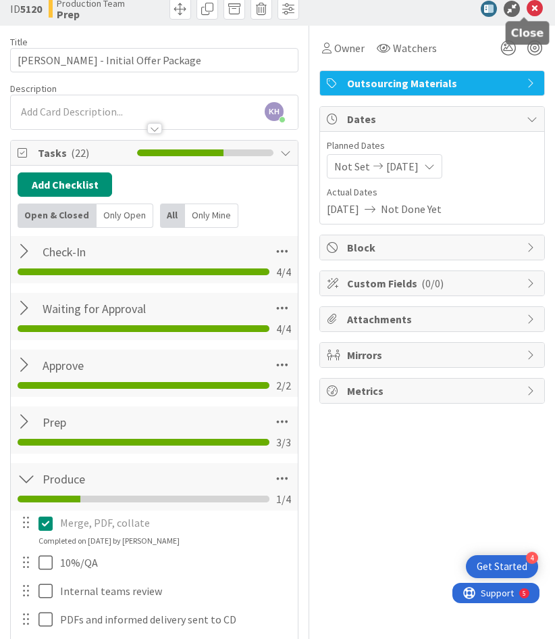
click at [527, 6] on icon at bounding box center [535, 9] width 16 height 16
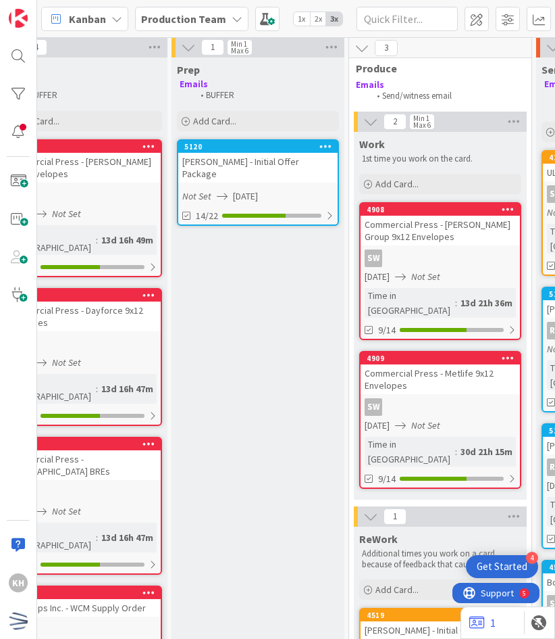
click at [324, 146] on icon at bounding box center [326, 145] width 13 height 9
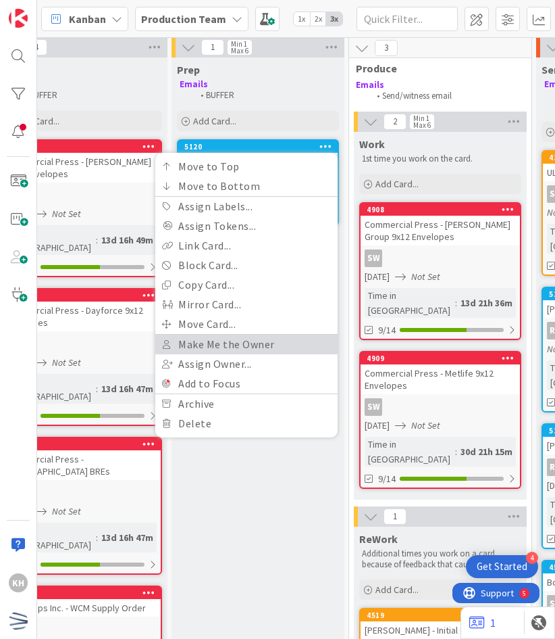
click at [256, 349] on link "Make Me the Owner" at bounding box center [246, 344] width 182 height 20
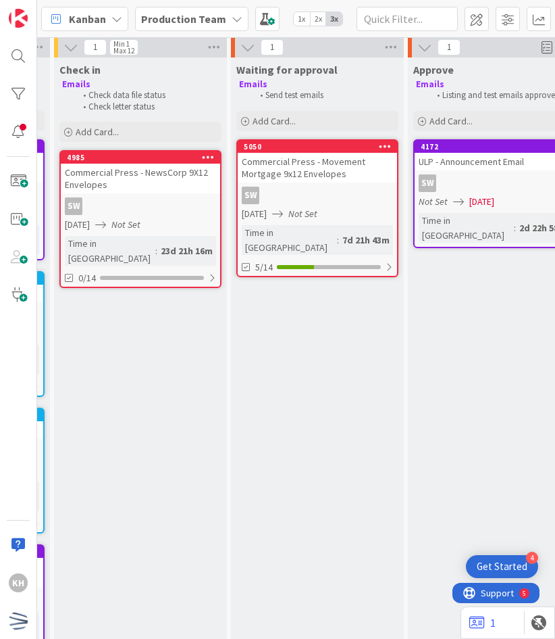
scroll to position [3, 0]
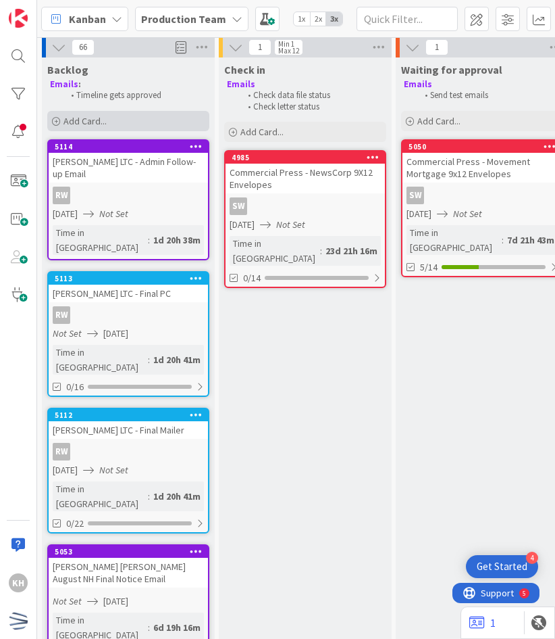
click at [138, 118] on div "Add Card..." at bounding box center [128, 121] width 162 height 20
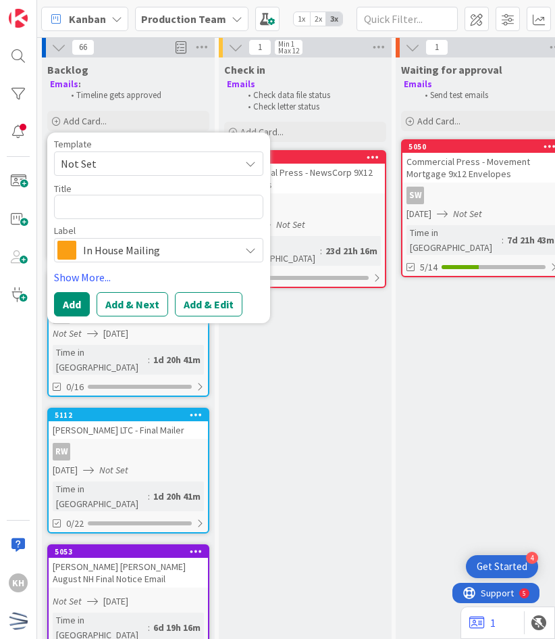
click at [85, 238] on div "In House Mailing" at bounding box center [158, 250] width 209 height 24
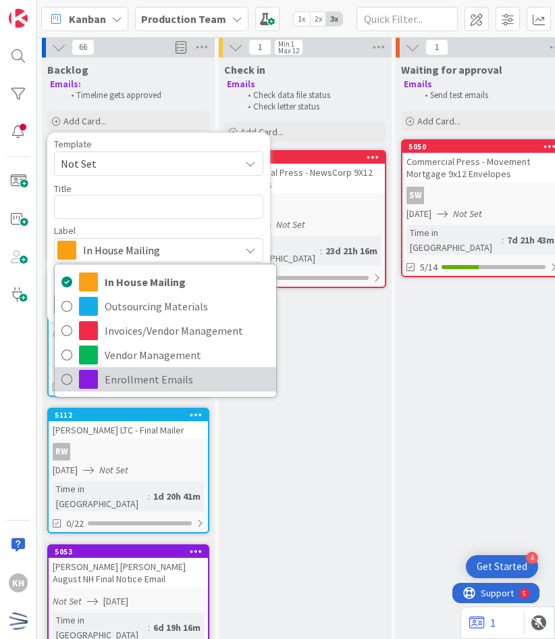
click at [120, 371] on span "Enrollment Emails" at bounding box center [187, 379] width 165 height 20
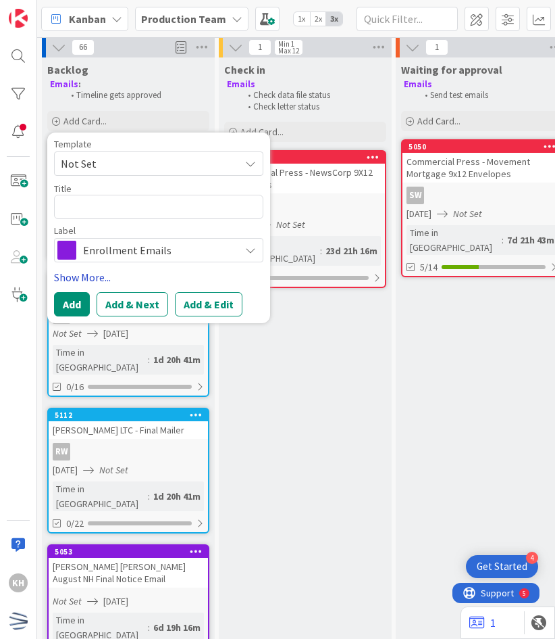
click at [97, 273] on link "Show More..." at bounding box center [158, 277] width 209 height 16
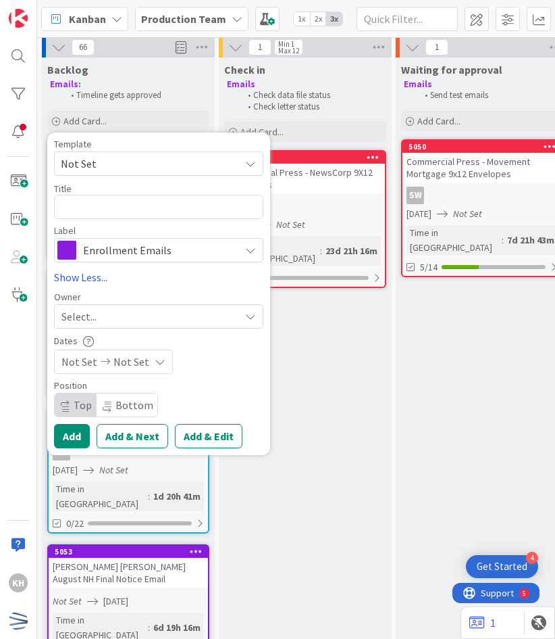
click at [105, 320] on div "Select..." at bounding box center [150, 316] width 178 height 16
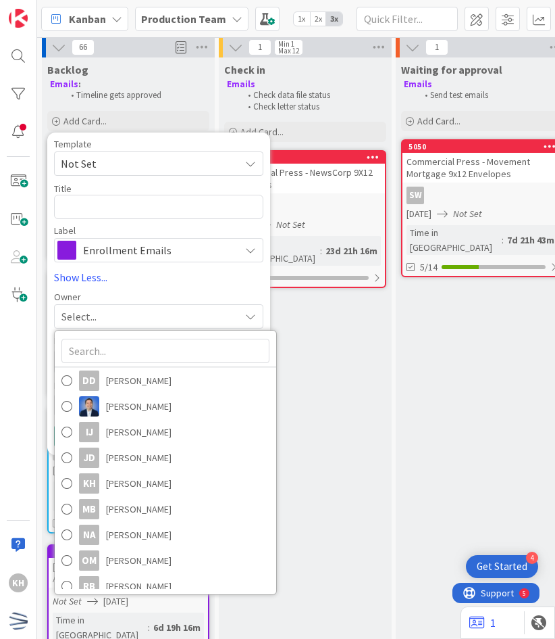
scroll to position [101, 0]
click at [114, 478] on span "[PERSON_NAME]" at bounding box center [139, 482] width 66 height 20
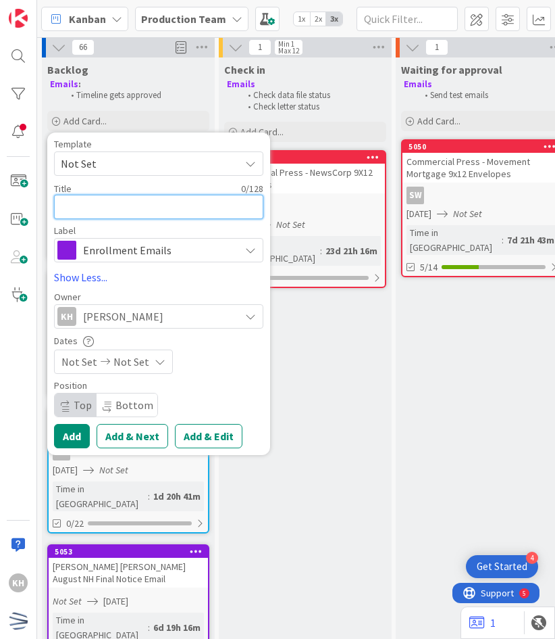
click at [92, 205] on textarea at bounding box center [158, 207] width 209 height 24
type textarea "x"
type textarea "W"
type textarea "x"
type textarea "We"
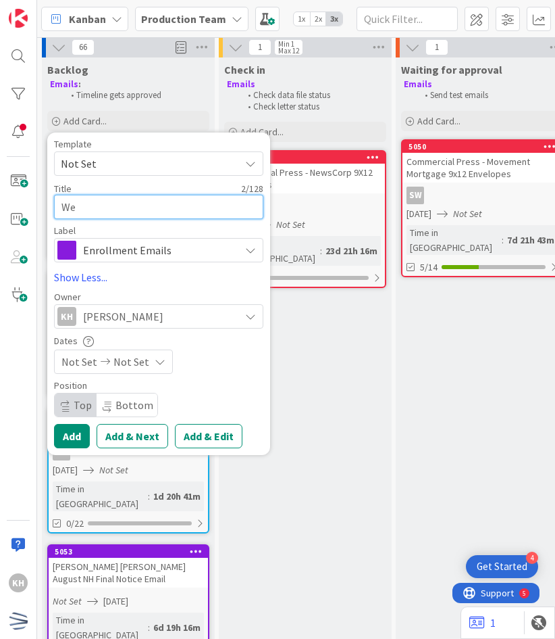
type textarea "x"
type textarea "Wei"
type textarea "x"
type textarea "[PERSON_NAME]"
type textarea "x"
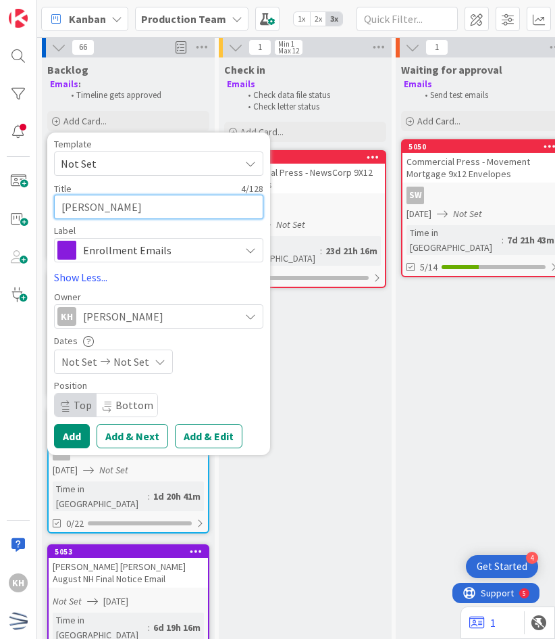
type textarea "[PERSON_NAME]"
type textarea "x"
type textarea "Weil C"
type textarea "x"
type textarea "[PERSON_NAME]"
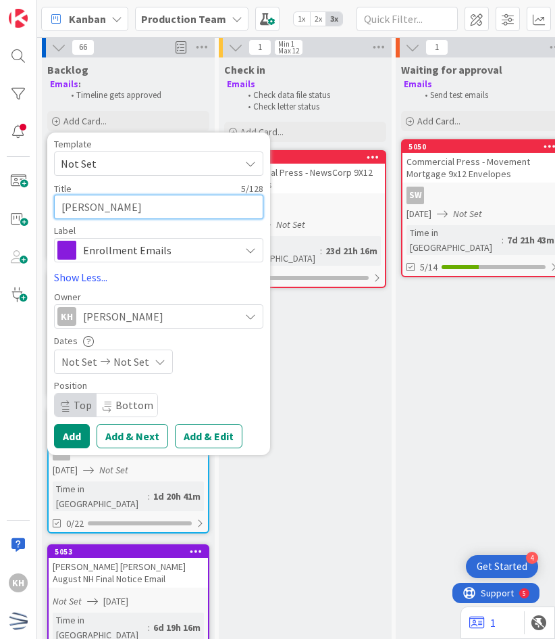
type textarea "x"
type textarea "[PERSON_NAME]"
type textarea "x"
type textarea "Weill"
type textarea "x"
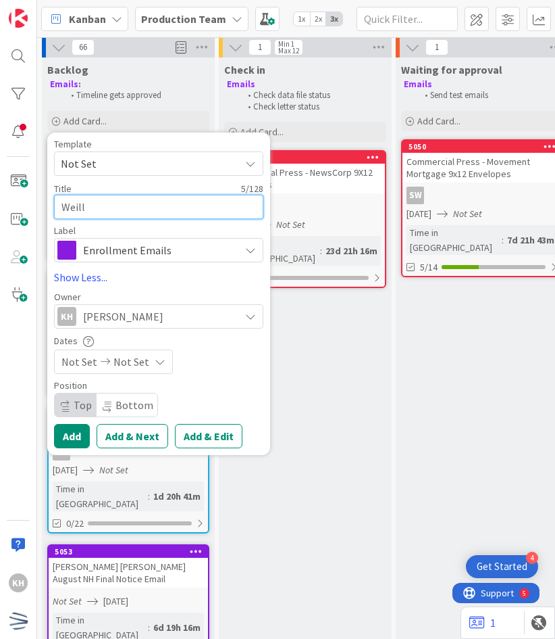
type textarea "Weill"
type textarea "x"
type textarea "Weill C"
type textarea "x"
type textarea "Weill Co"
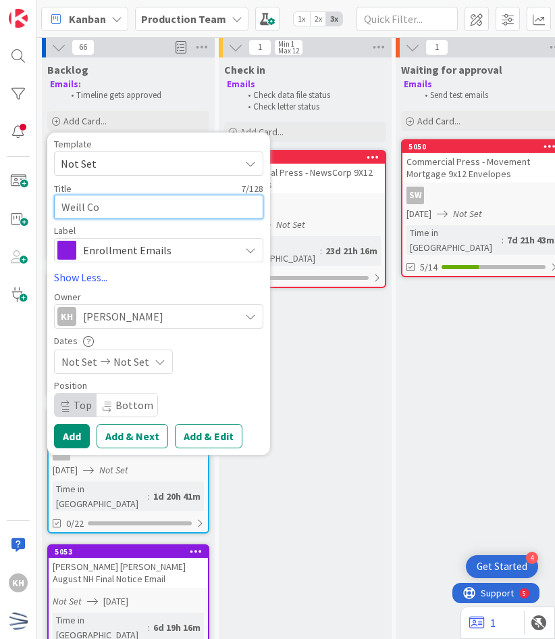
type textarea "x"
type textarea "Weill Cor"
type textarea "x"
type textarea "Weill Corn"
type textarea "x"
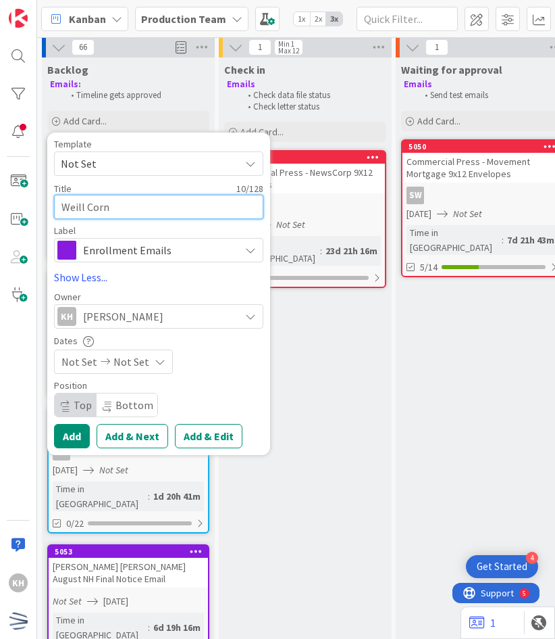
type textarea "Weill Corne"
type textarea "x"
type textarea "[PERSON_NAME]"
type textarea "x"
type textarea "[PERSON_NAME]"
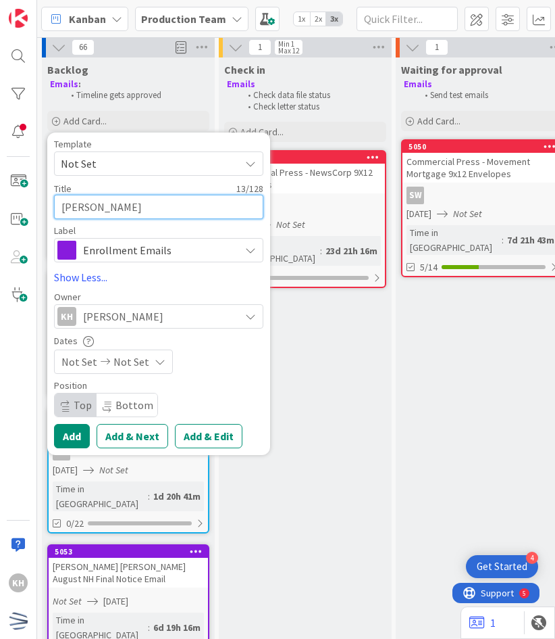
type textarea "x"
type textarea "[PERSON_NAME]"
type textarea "x"
type textarea "[PERSON_NAME] -"
type textarea "x"
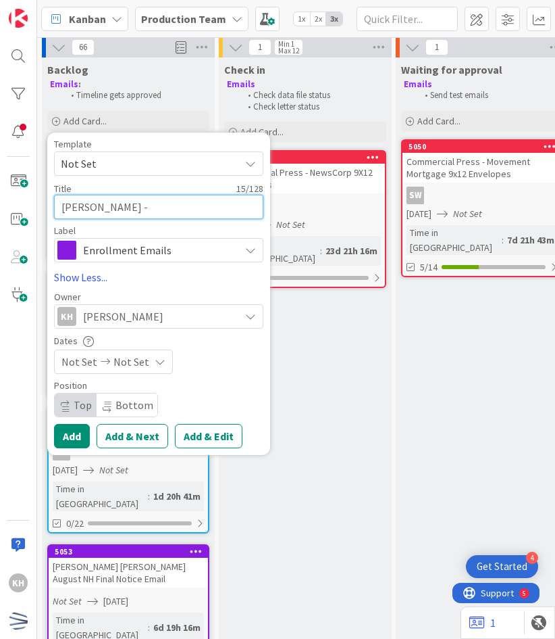
type textarea "[PERSON_NAME] -"
type textarea "x"
type textarea "[PERSON_NAME] - W"
type textarea "x"
type textarea "[PERSON_NAME] - We"
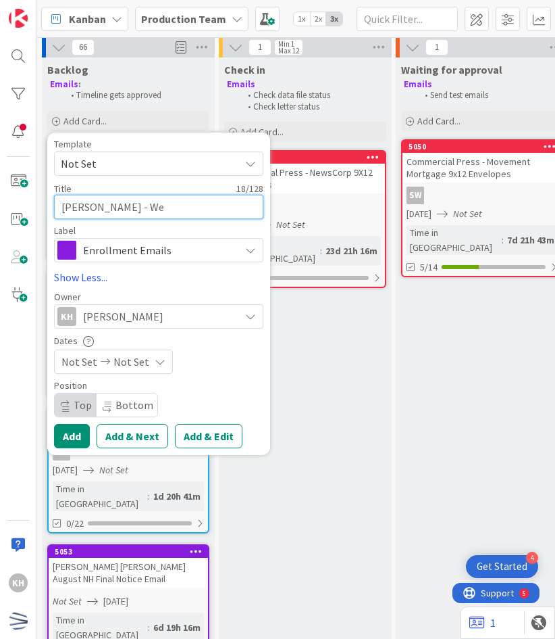
type textarea "x"
type textarea "[PERSON_NAME] - Web"
type textarea "x"
type textarea "[PERSON_NAME] - Webi"
type textarea "x"
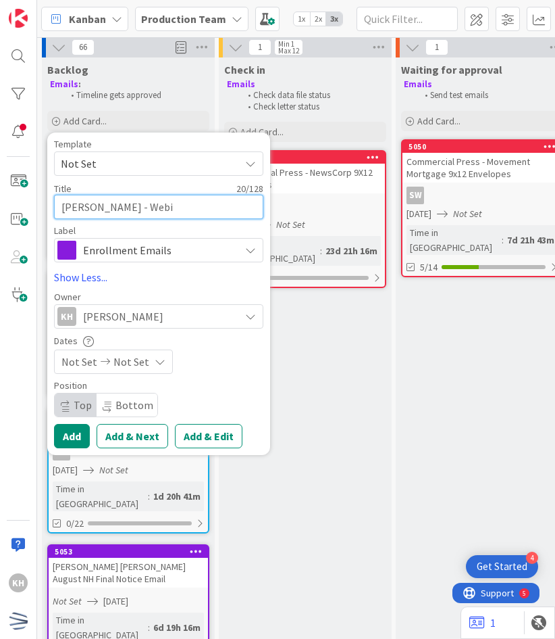
type textarea "[PERSON_NAME] - Webin"
type textarea "x"
type textarea "[PERSON_NAME] - Webina"
type textarea "x"
type textarea "[PERSON_NAME] - Webinar"
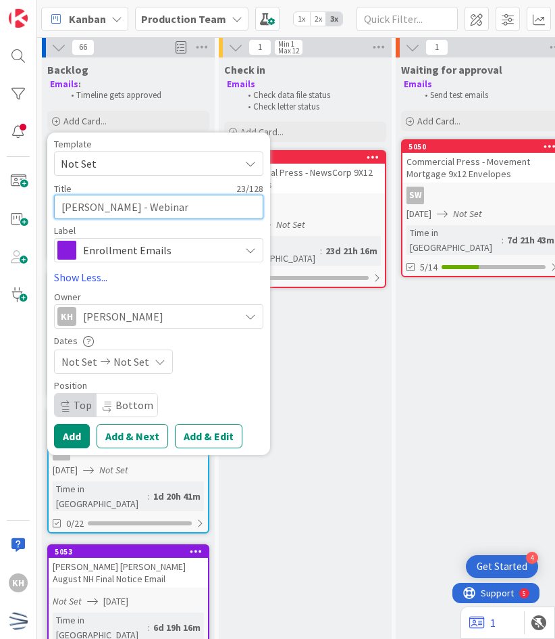
type textarea "x"
type textarea "[PERSON_NAME] - Webinar"
type textarea "x"
type textarea "[PERSON_NAME] - Webinar E"
type textarea "x"
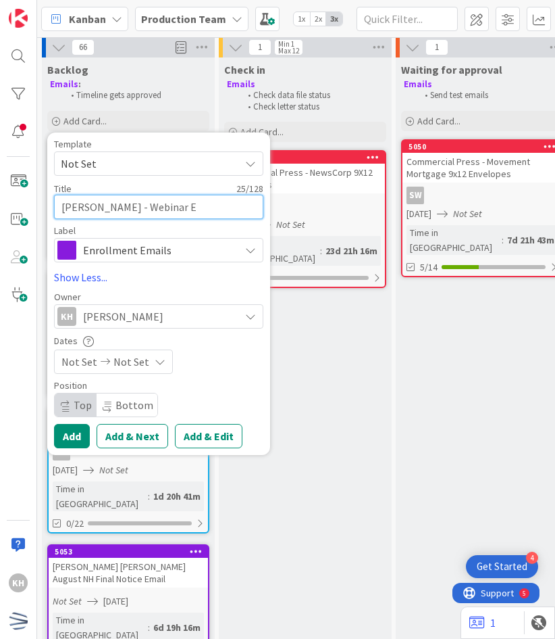
type textarea "[PERSON_NAME] - Webinar E-"
type textarea "x"
type textarea "[PERSON_NAME] - Webinar E-m"
type textarea "x"
type textarea "[PERSON_NAME] - Webinar E-ma"
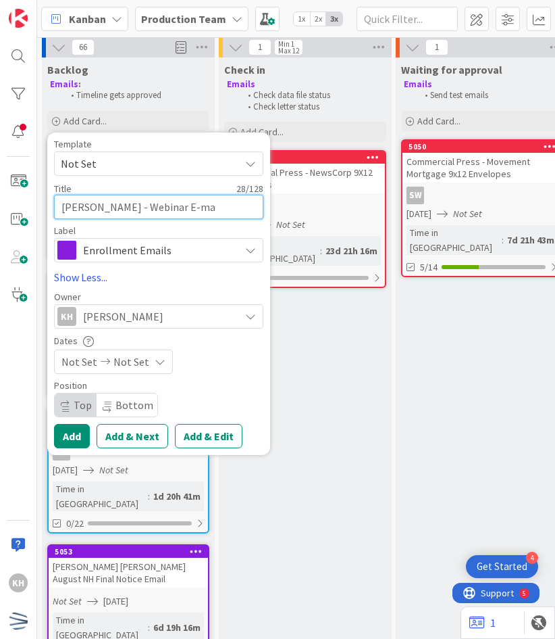
type textarea "x"
type textarea "[PERSON_NAME] - Webinar E-mai"
type textarea "x"
type textarea "[PERSON_NAME] - Webinar E-mail"
type textarea "x"
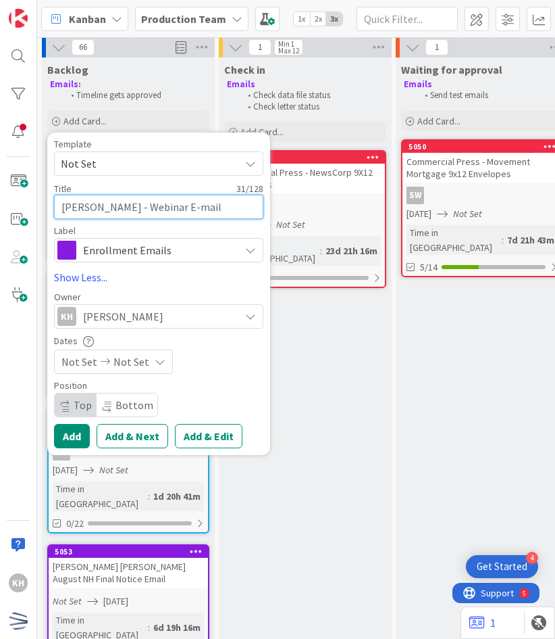
type textarea "[PERSON_NAME] - Webinar E-mail"
click at [135, 369] on div "Not Set Not Set" at bounding box center [113, 361] width 119 height 24
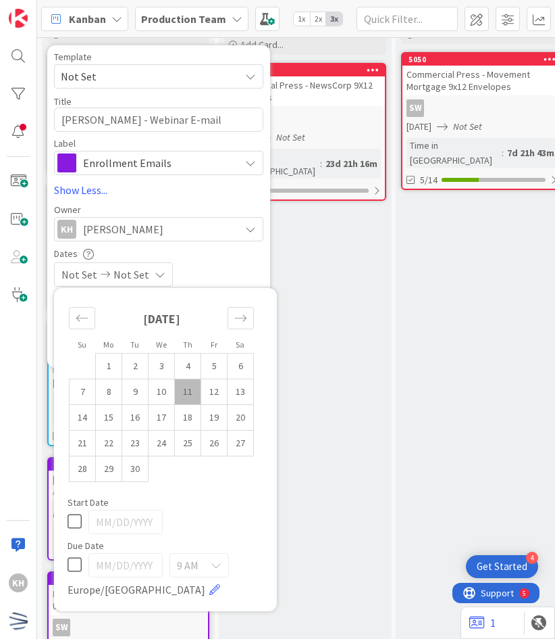
scroll to position [91, 0]
click at [70, 567] on icon at bounding box center [75, 563] width 14 height 16
type input "[DATE]"
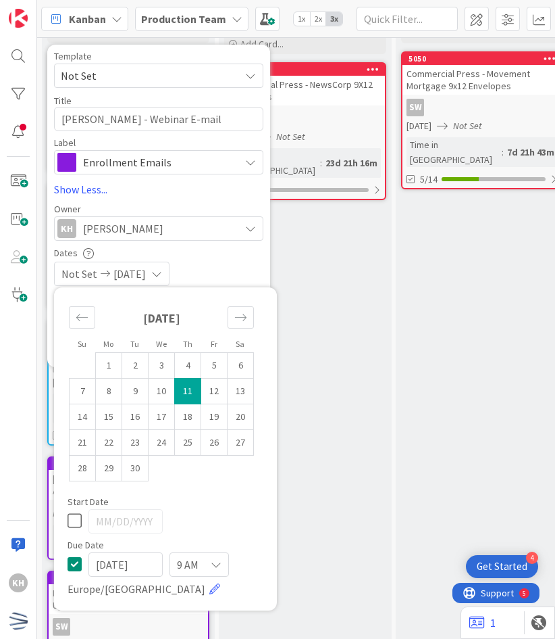
type textarea "x"
click at [124, 567] on input "[DATE]" at bounding box center [126, 564] width 74 height 24
click at [110, 567] on input "[DATE]" at bounding box center [126, 564] width 74 height 24
click at [124, 565] on input "[DATE]" at bounding box center [126, 564] width 74 height 24
type input "[DATE]"
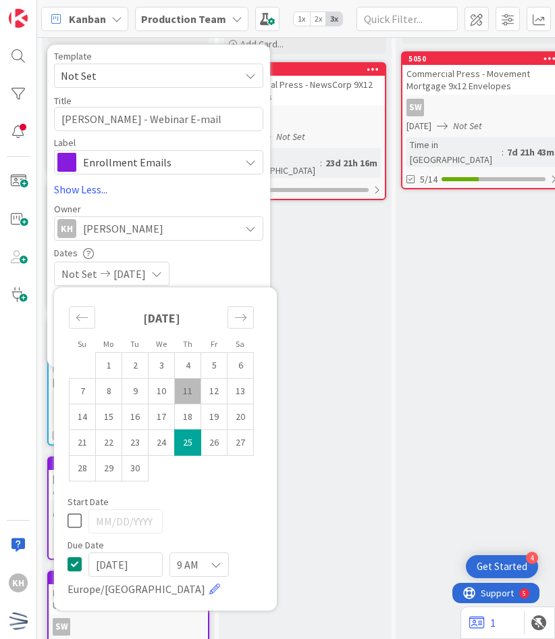
type textarea "x"
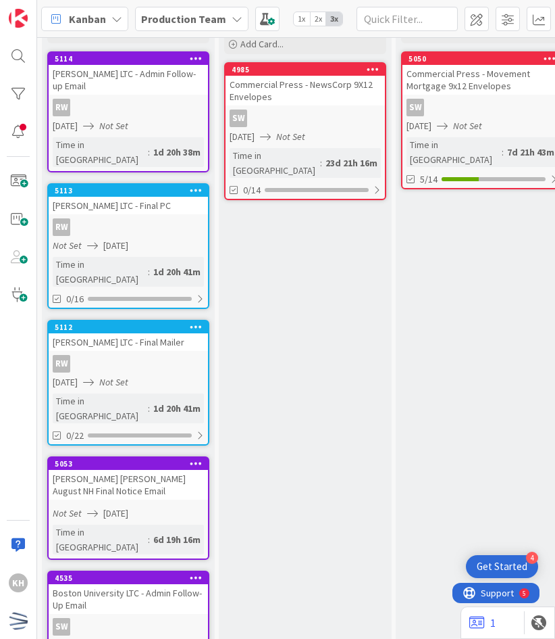
scroll to position [0, 0]
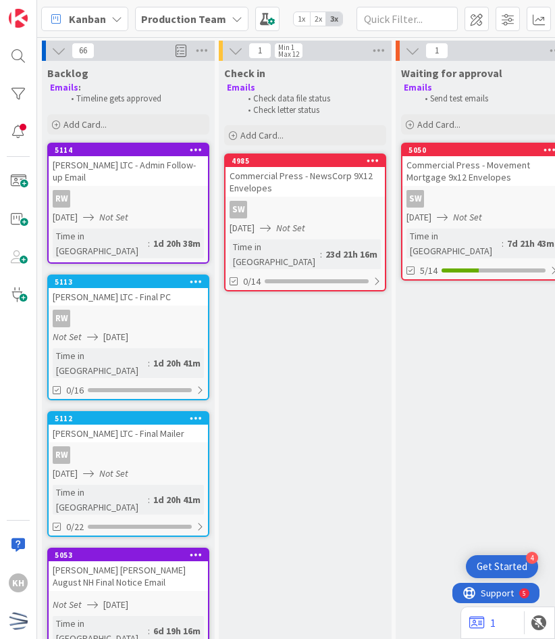
click at [156, 136] on div "Backlog Emails : Timeline gets approved Add Card... Template Not Set Title 31 /…" at bounding box center [128, 99] width 173 height 76
click at [153, 133] on div "Add Card..." at bounding box center [128, 124] width 162 height 20
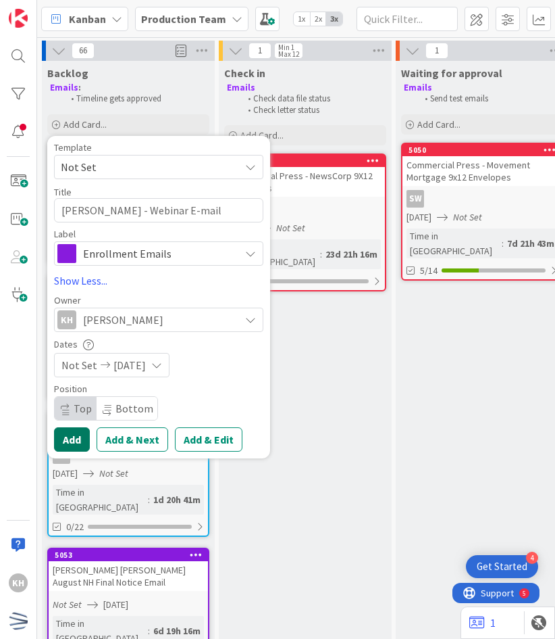
click at [80, 428] on button "Add" at bounding box center [72, 439] width 36 height 24
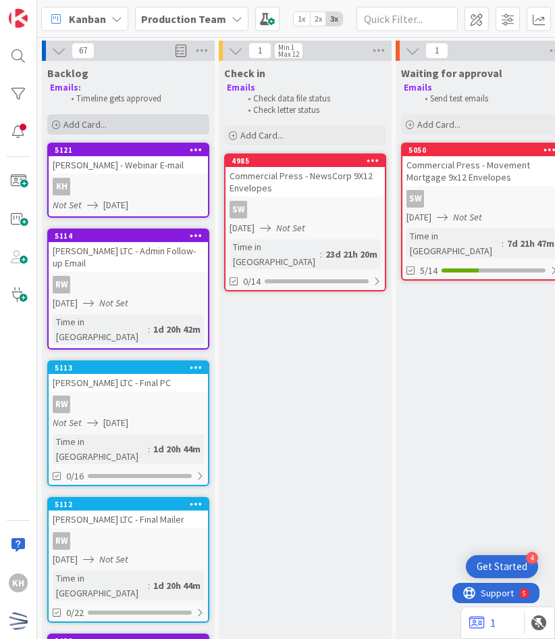
click at [126, 124] on div "Add Card..." at bounding box center [128, 124] width 162 height 20
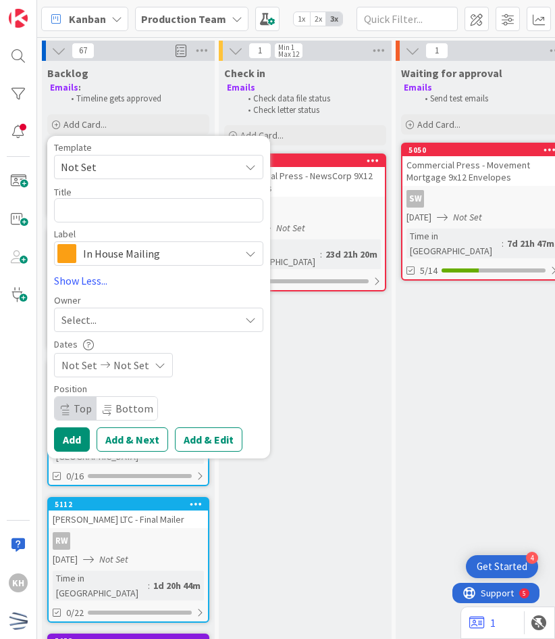
click at [131, 240] on div "Label In House Mailing In House Mailing Outsourcing Materials Invoices/Vendor M…" at bounding box center [158, 247] width 209 height 36
click at [131, 247] on span "In House Mailing" at bounding box center [158, 253] width 150 height 19
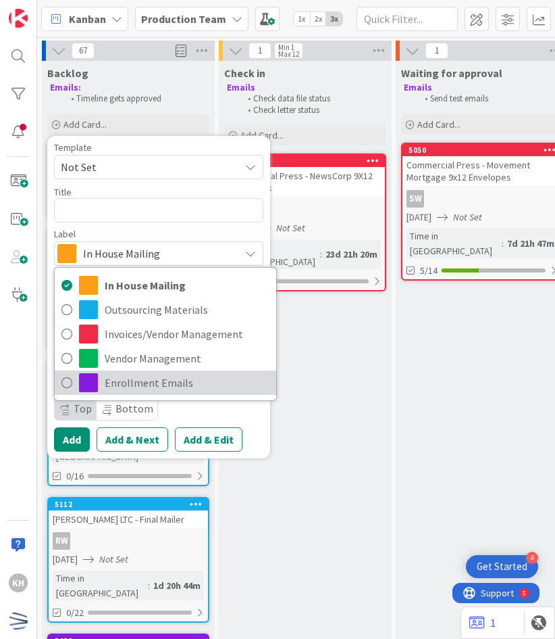
click at [126, 383] on span "Enrollment Emails" at bounding box center [187, 382] width 165 height 20
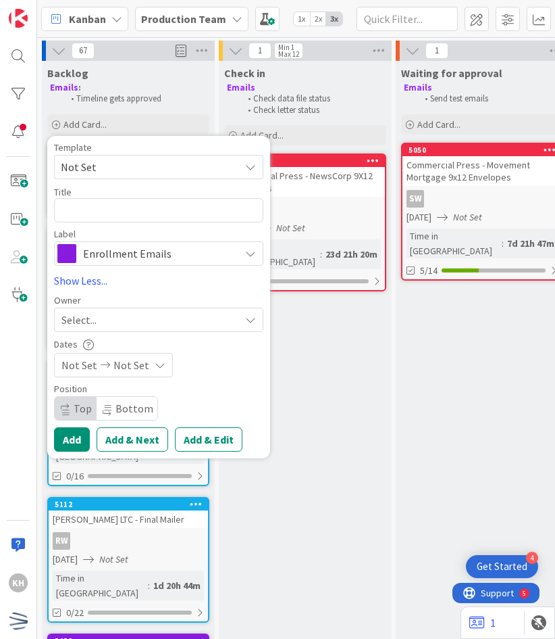
click at [130, 155] on span "Not Set" at bounding box center [158, 167] width 209 height 24
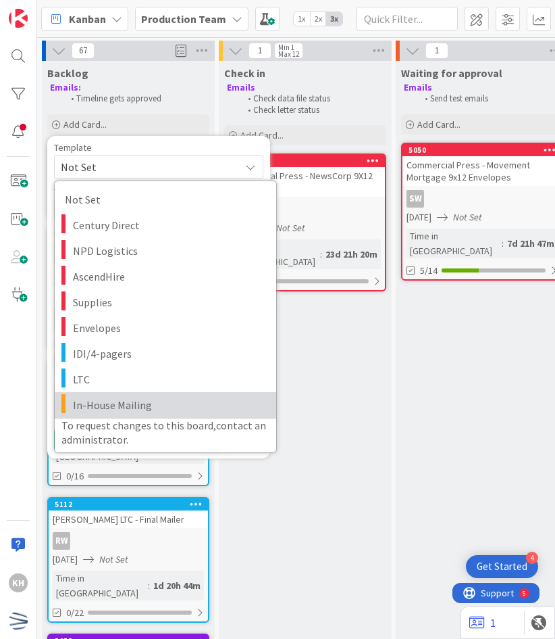
click at [107, 406] on span "In-House Mailing" at bounding box center [169, 405] width 193 height 18
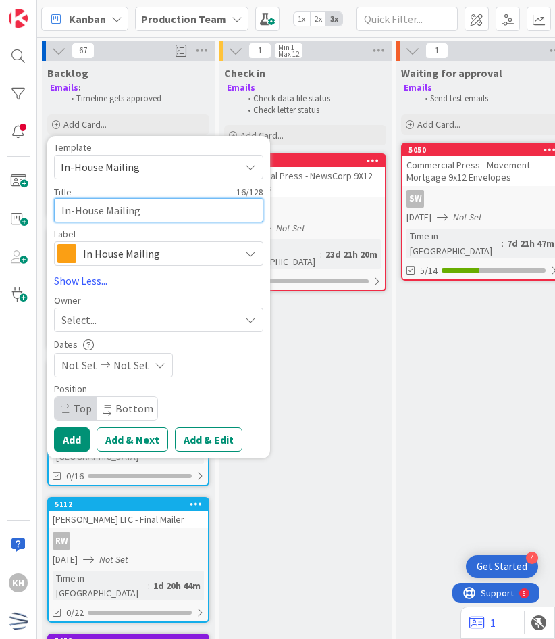
click at [105, 202] on textarea "In-House Mailing" at bounding box center [158, 210] width 209 height 24
click at [80, 202] on textarea "[PERSON_NAME]" at bounding box center [158, 210] width 209 height 24
click at [121, 208] on textarea "[PERSON_NAME]" at bounding box center [158, 210] width 209 height 24
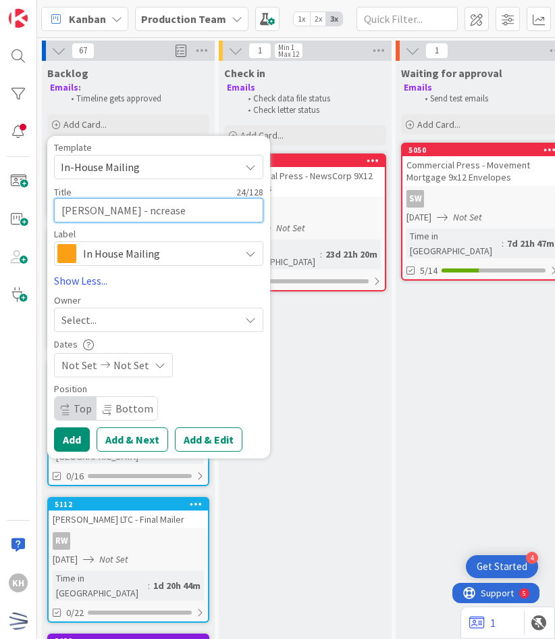
click at [128, 207] on textarea "[PERSON_NAME] - ncrease" at bounding box center [158, 210] width 209 height 24
click at [96, 282] on link "Show Less..." at bounding box center [158, 280] width 209 height 16
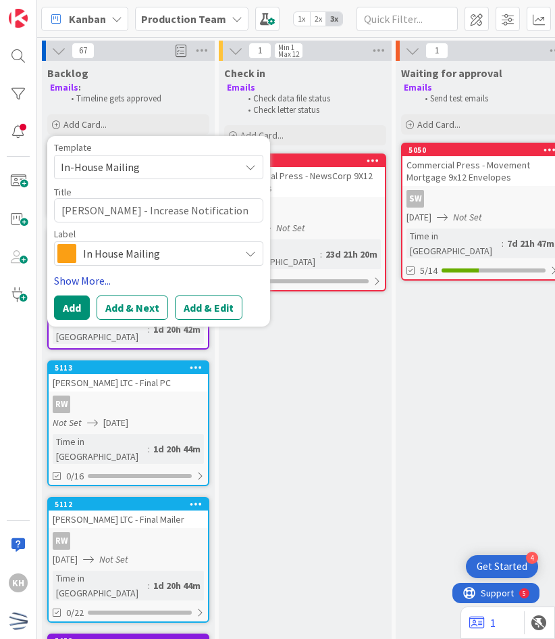
click at [96, 282] on link "Show More..." at bounding box center [158, 280] width 209 height 16
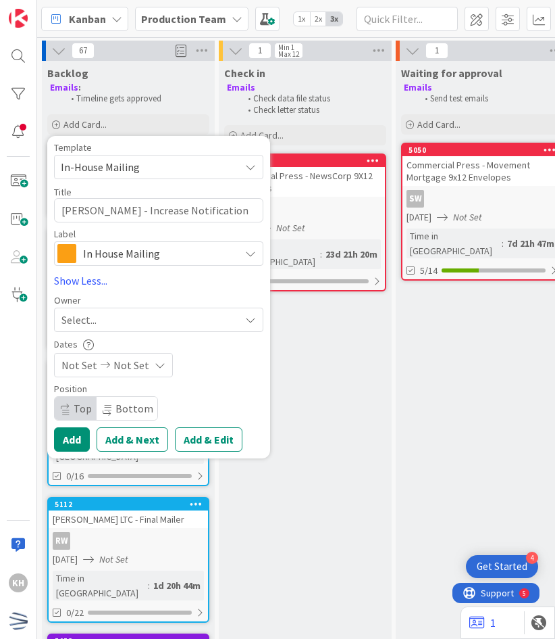
click at [162, 362] on div "Not Set Not Set" at bounding box center [113, 365] width 119 height 24
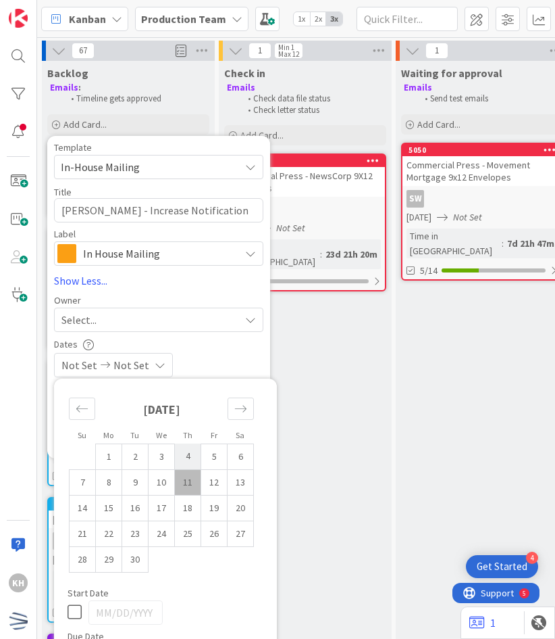
scroll to position [62, 0]
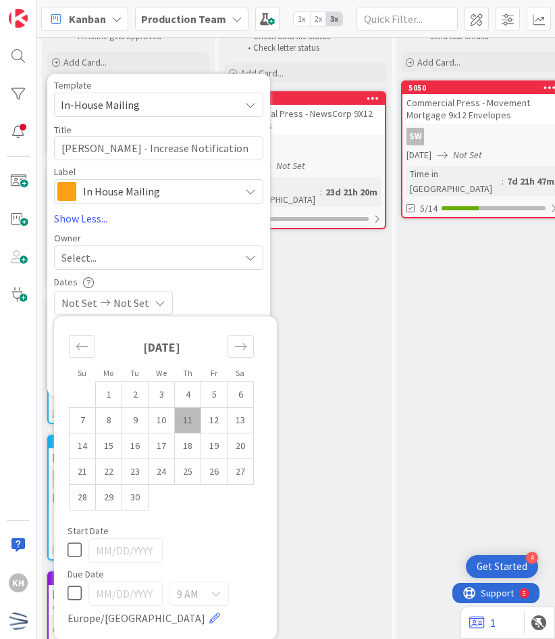
click at [75, 589] on icon at bounding box center [75, 592] width 14 height 16
click at [182, 464] on td "25" at bounding box center [188, 471] width 26 height 26
click at [74, 551] on icon at bounding box center [75, 549] width 14 height 16
click at [221, 282] on div "Dates" at bounding box center [158, 281] width 209 height 11
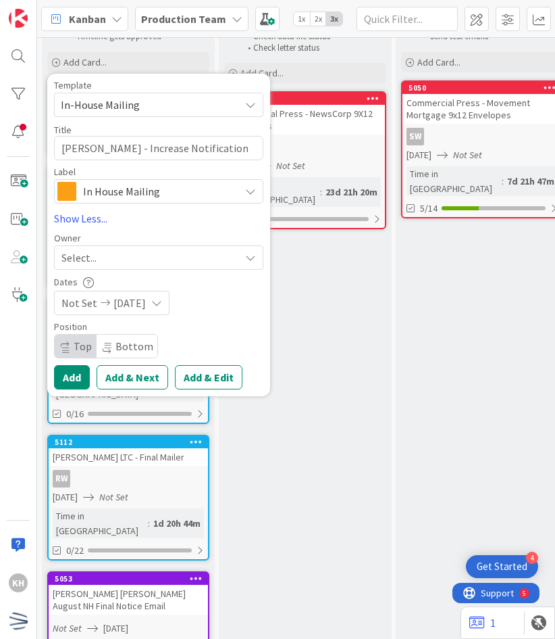
click at [152, 252] on div "Select..." at bounding box center [150, 257] width 178 height 16
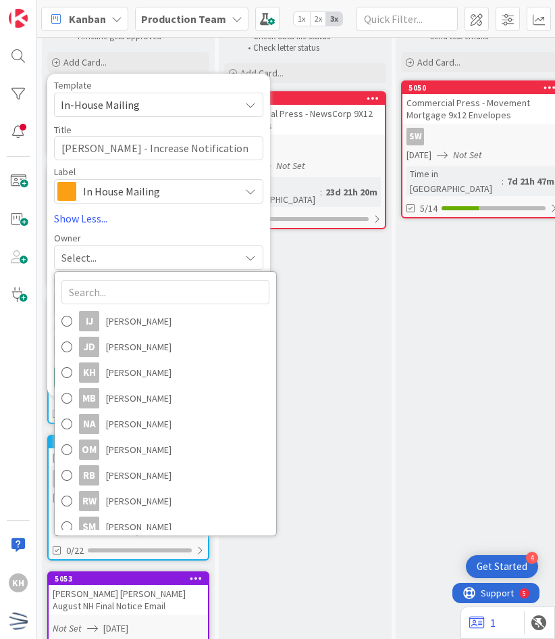
scroll to position [153, 0]
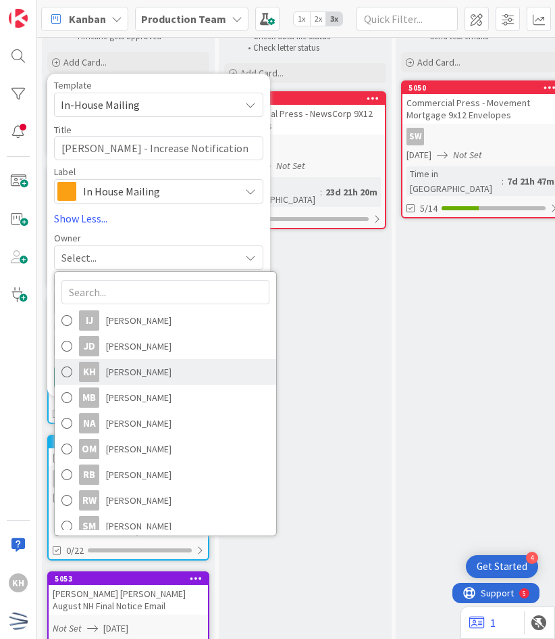
click at [126, 374] on span "[PERSON_NAME]" at bounding box center [139, 371] width 66 height 20
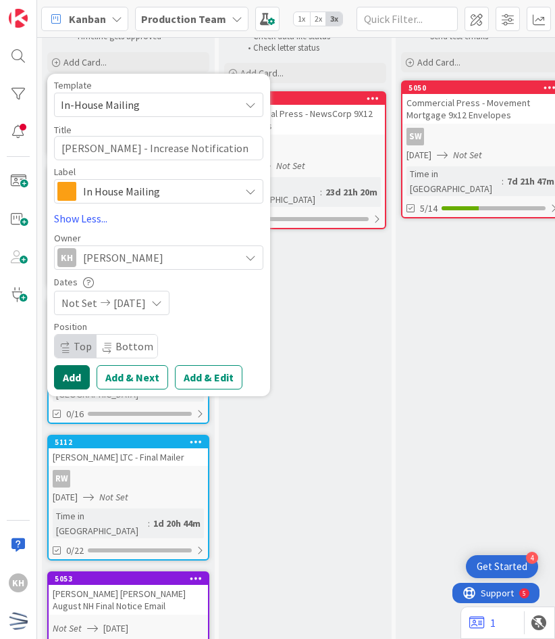
click at [79, 377] on button "Add" at bounding box center [72, 377] width 36 height 24
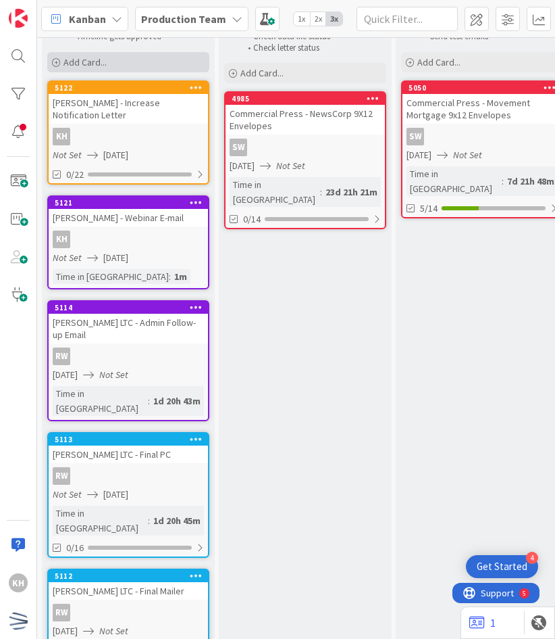
click at [74, 63] on span "Add Card..." at bounding box center [85, 62] width 43 height 12
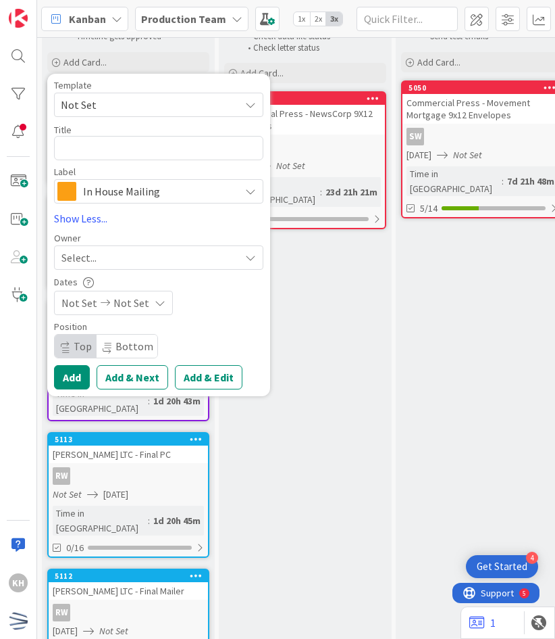
click at [82, 103] on span "Not Set" at bounding box center [145, 105] width 169 height 18
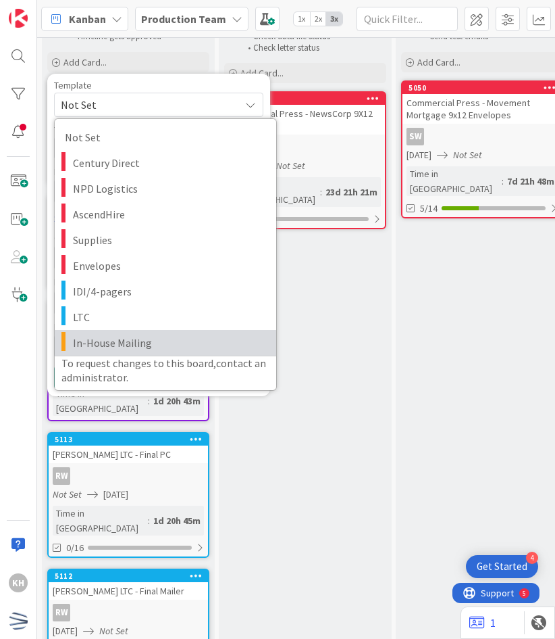
click at [114, 334] on span "In-House Mailing" at bounding box center [169, 343] width 193 height 18
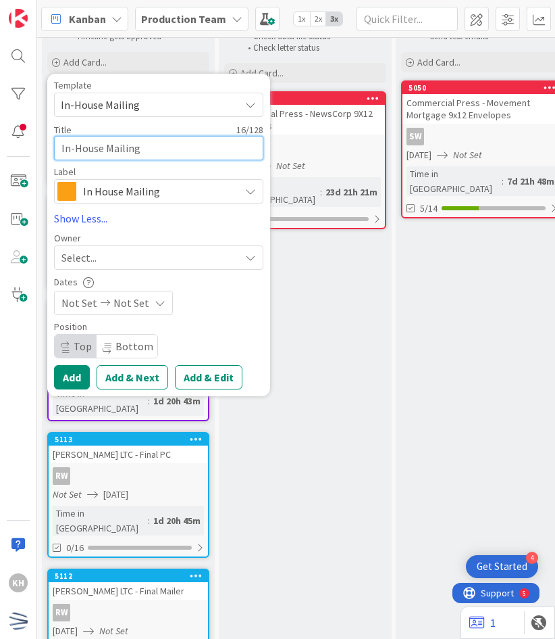
click at [103, 136] on textarea "In-House Mailing" at bounding box center [158, 148] width 209 height 24
click at [108, 98] on span "In-House Mailing" at bounding box center [145, 105] width 169 height 18
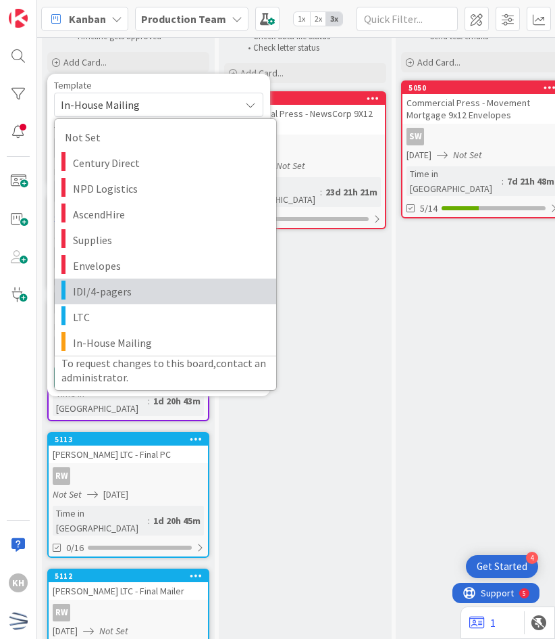
click at [104, 284] on span "IDI/4-pagers" at bounding box center [169, 291] width 193 height 18
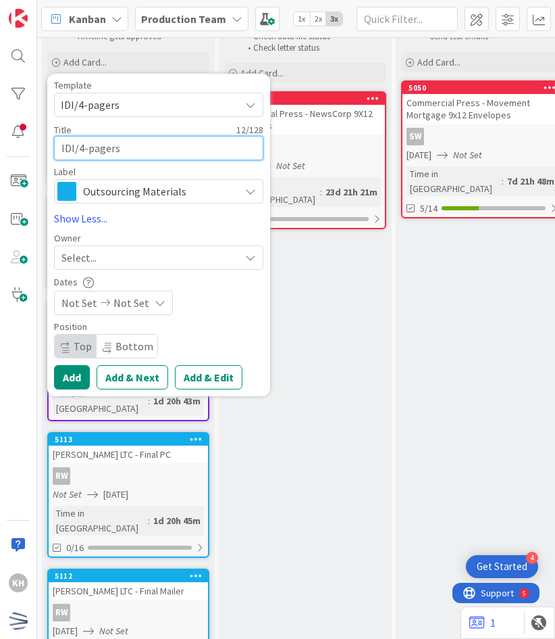
click at [101, 141] on textarea "IDI/4-pagers" at bounding box center [158, 148] width 209 height 24
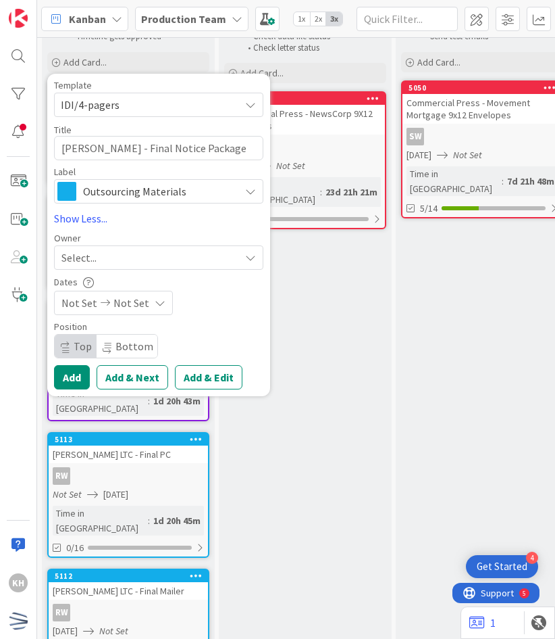
click at [125, 266] on div "Select..." at bounding box center [158, 257] width 209 height 24
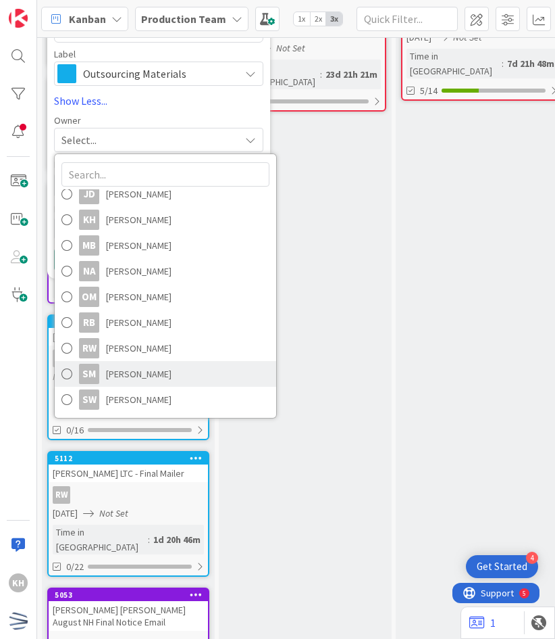
scroll to position [180, 0]
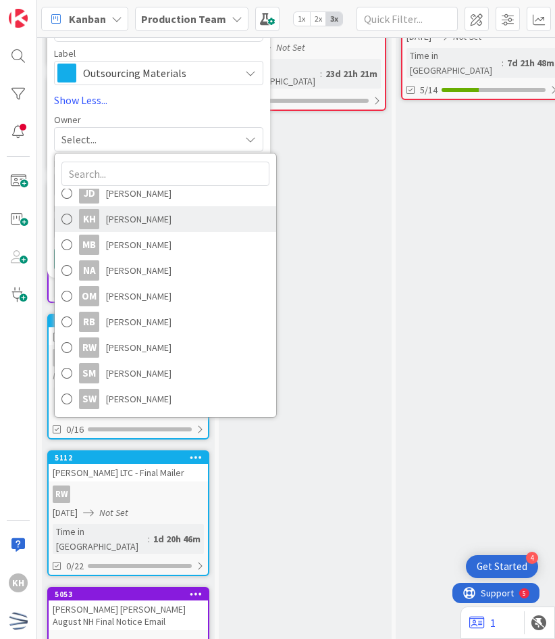
click at [132, 221] on span "[PERSON_NAME]" at bounding box center [139, 219] width 66 height 20
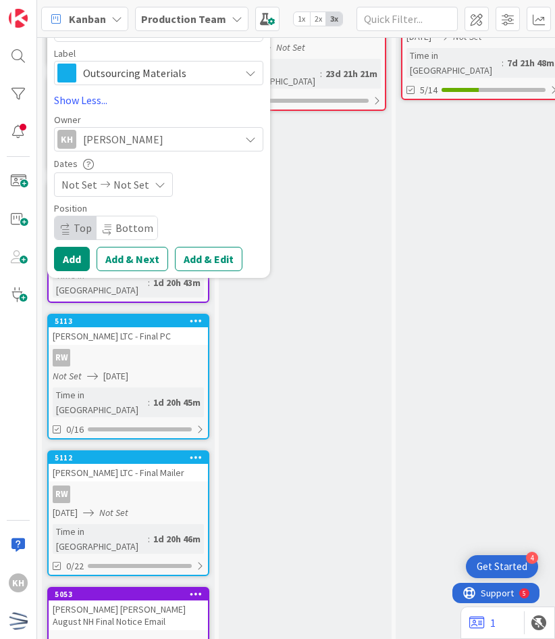
click at [142, 181] on span "Not Set" at bounding box center [132, 184] width 36 height 16
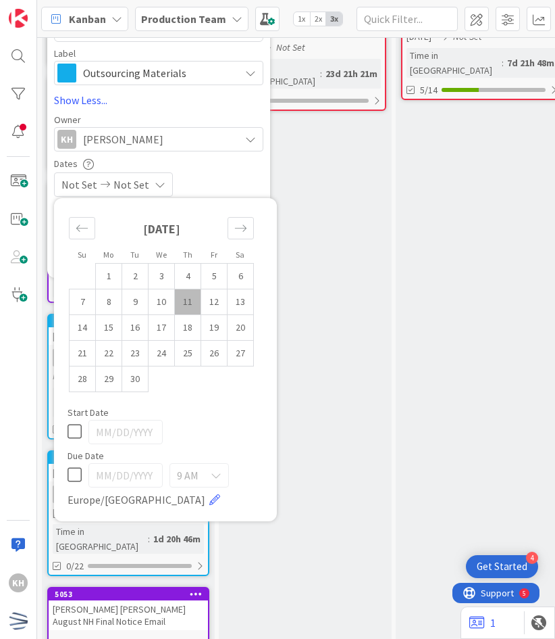
click at [77, 478] on icon at bounding box center [75, 474] width 14 height 16
click at [114, 475] on input "[DATE]" at bounding box center [126, 475] width 74 height 24
click at [239, 226] on icon "Move forward to switch to the next month." at bounding box center [240, 228] width 13 height 13
click at [187, 267] on td "2" at bounding box center [188, 276] width 26 height 26
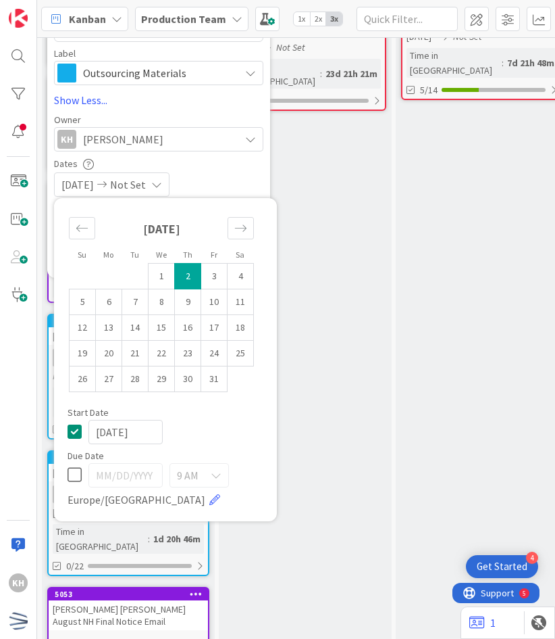
click at [189, 264] on td "2" at bounding box center [188, 276] width 26 height 26
click at [73, 428] on icon at bounding box center [75, 431] width 14 height 16
click at [200, 172] on div "Not Set [DATE]" at bounding box center [158, 184] width 209 height 24
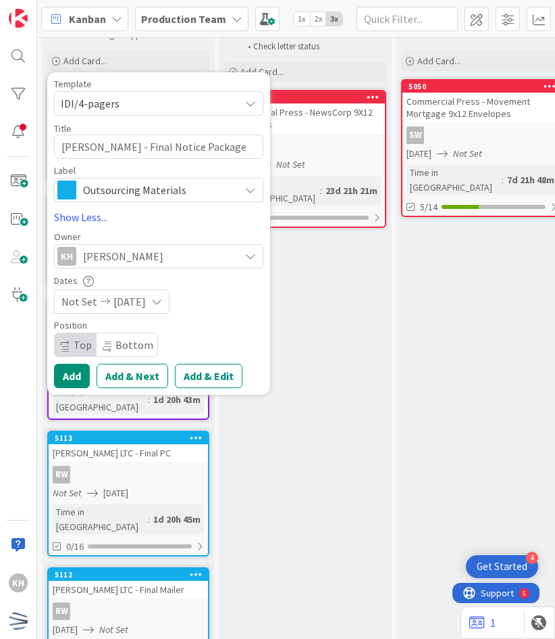
scroll to position [61, 0]
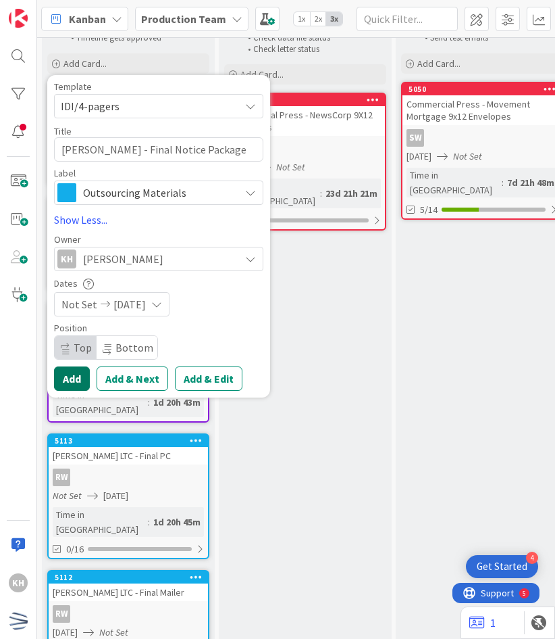
click at [78, 371] on button "Add" at bounding box center [72, 378] width 36 height 24
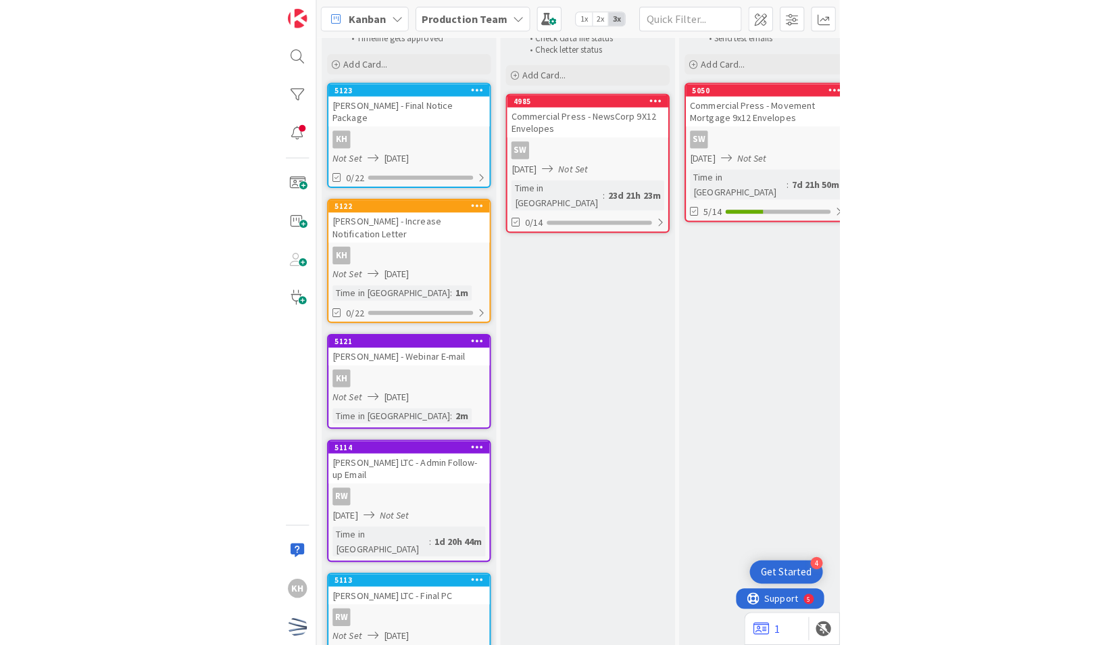
scroll to position [0, 0]
